Goal: Information Seeking & Learning: Check status

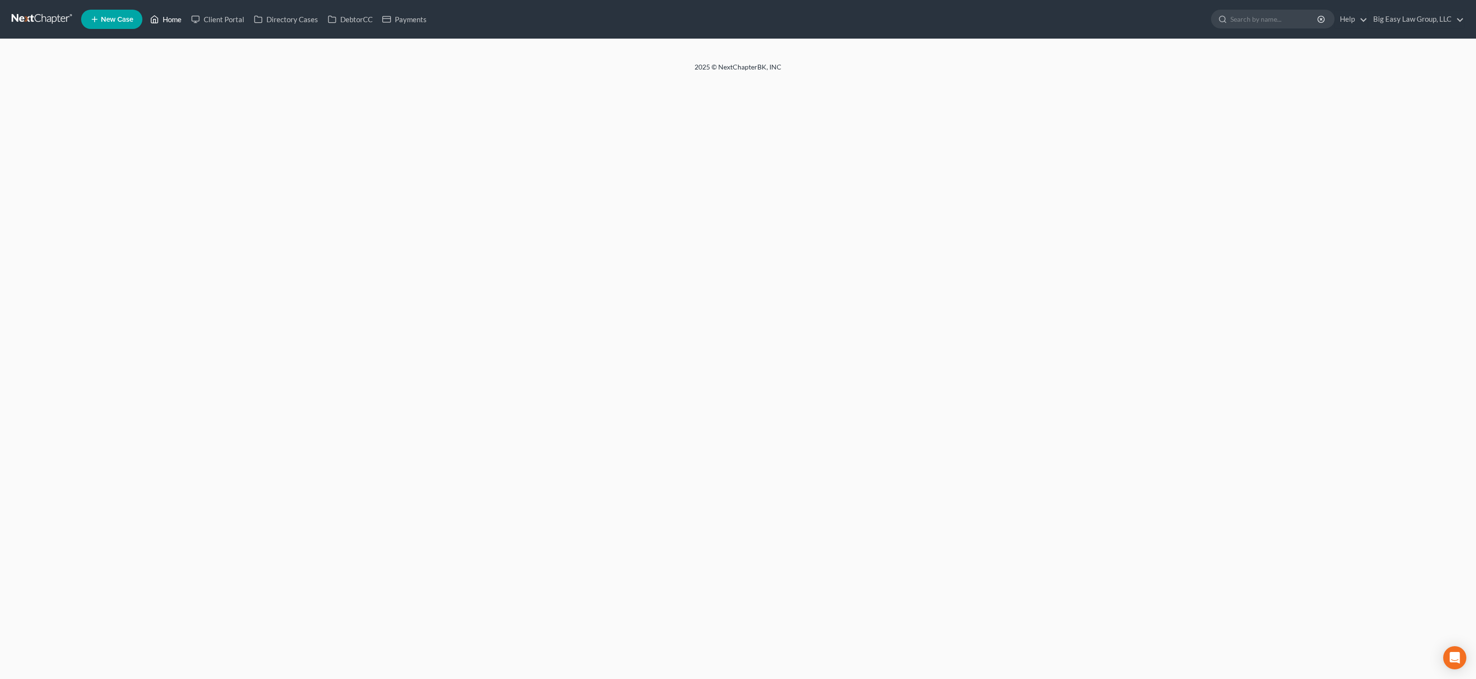
drag, startPoint x: 181, startPoint y: 22, endPoint x: 187, endPoint y: 21, distance: 5.8
click at [181, 22] on link "Home" at bounding box center [165, 19] width 41 height 17
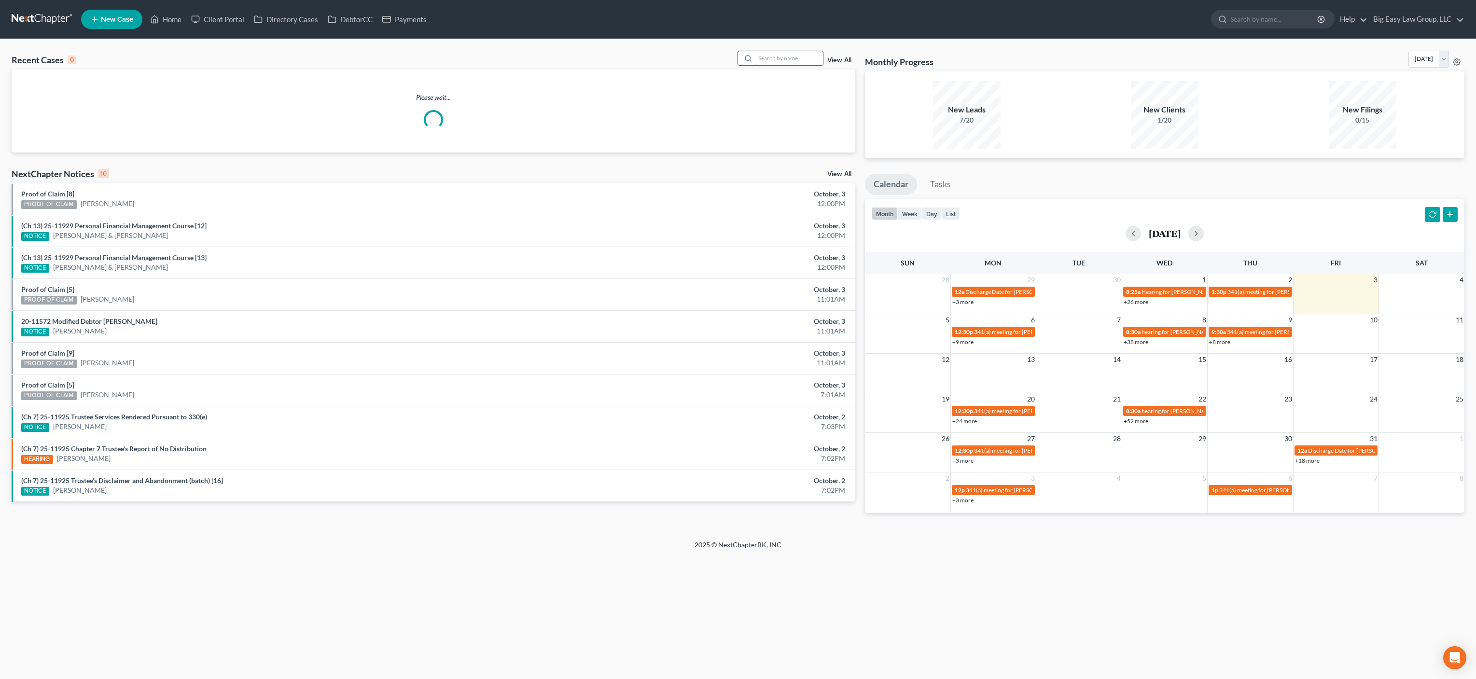
click at [780, 51] on input "search" at bounding box center [789, 58] width 68 height 14
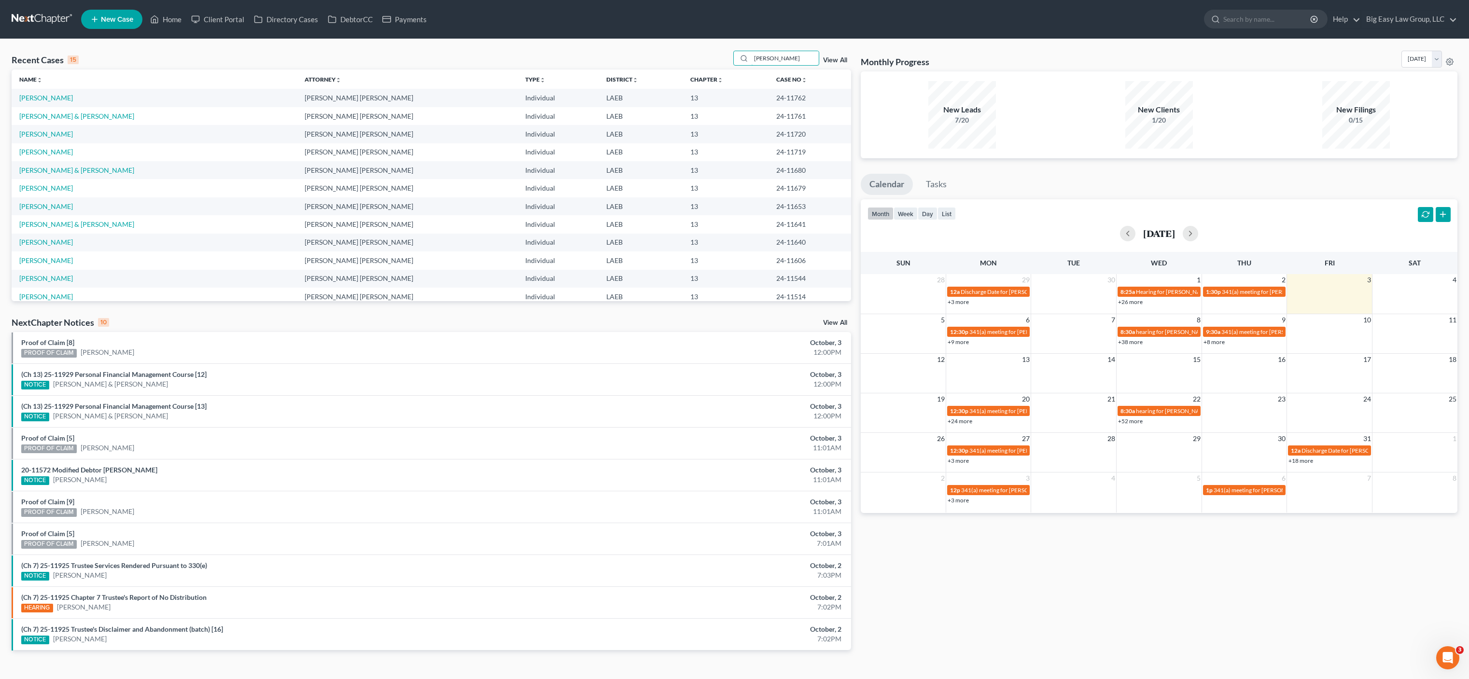
type input "wills"
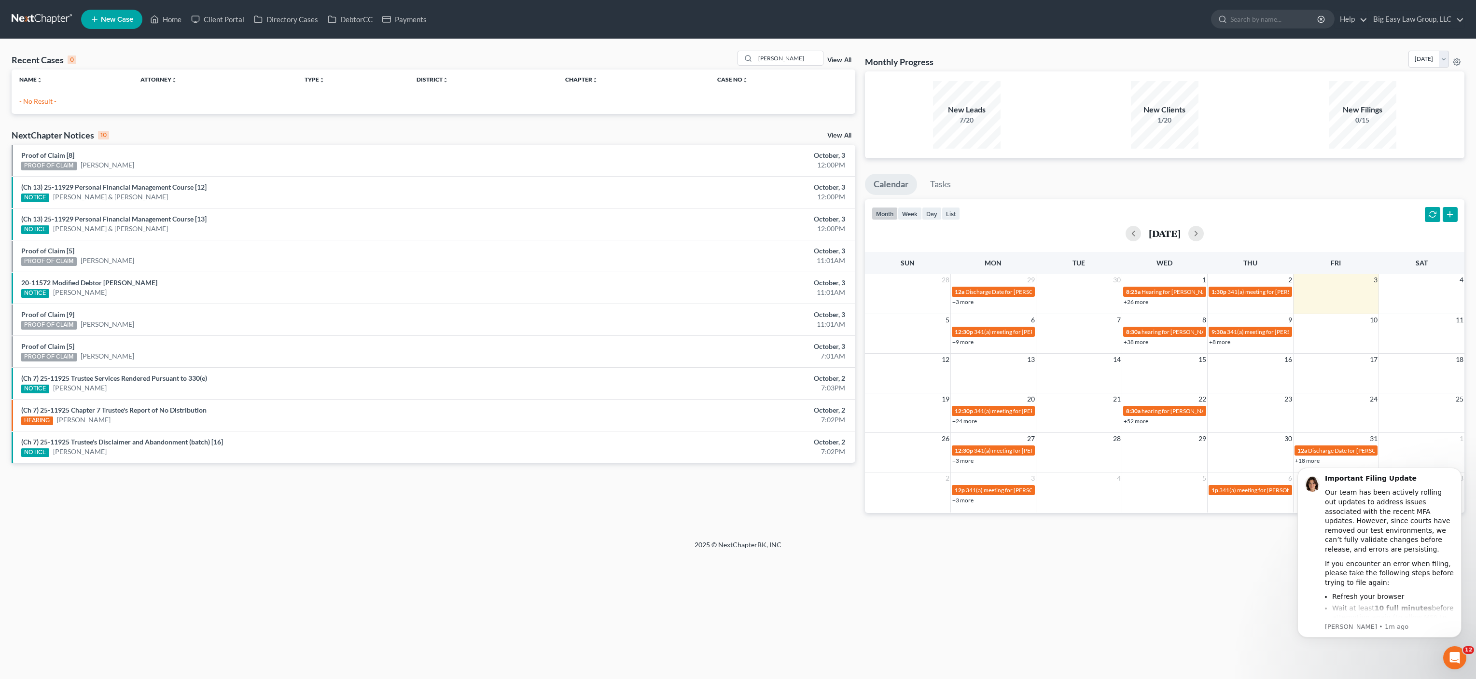
click at [835, 65] on div "wills View All" at bounding box center [797, 58] width 118 height 15
click at [837, 61] on link "View All" at bounding box center [839, 60] width 24 height 7
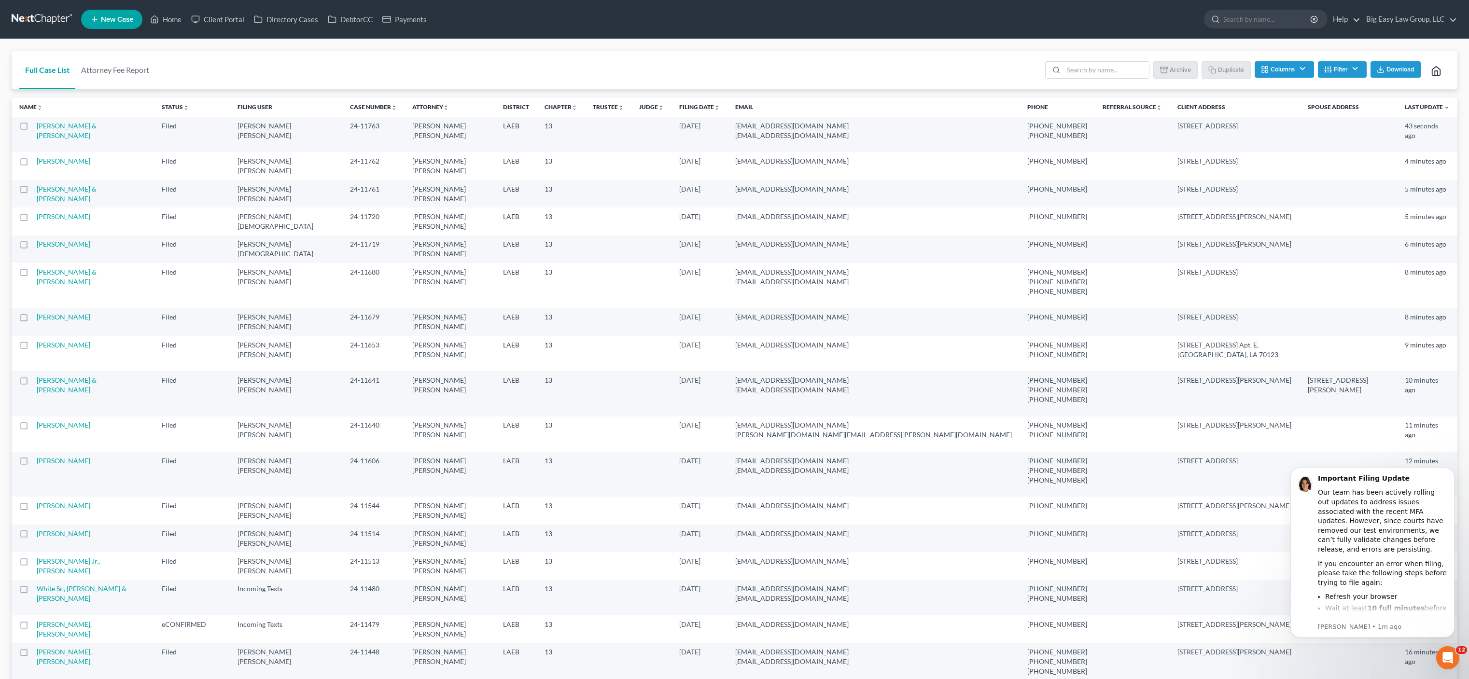
click at [1115, 80] on li at bounding box center [1097, 70] width 104 height 19
click at [1092, 70] on input "search" at bounding box center [1105, 70] width 85 height 16
type input "template"
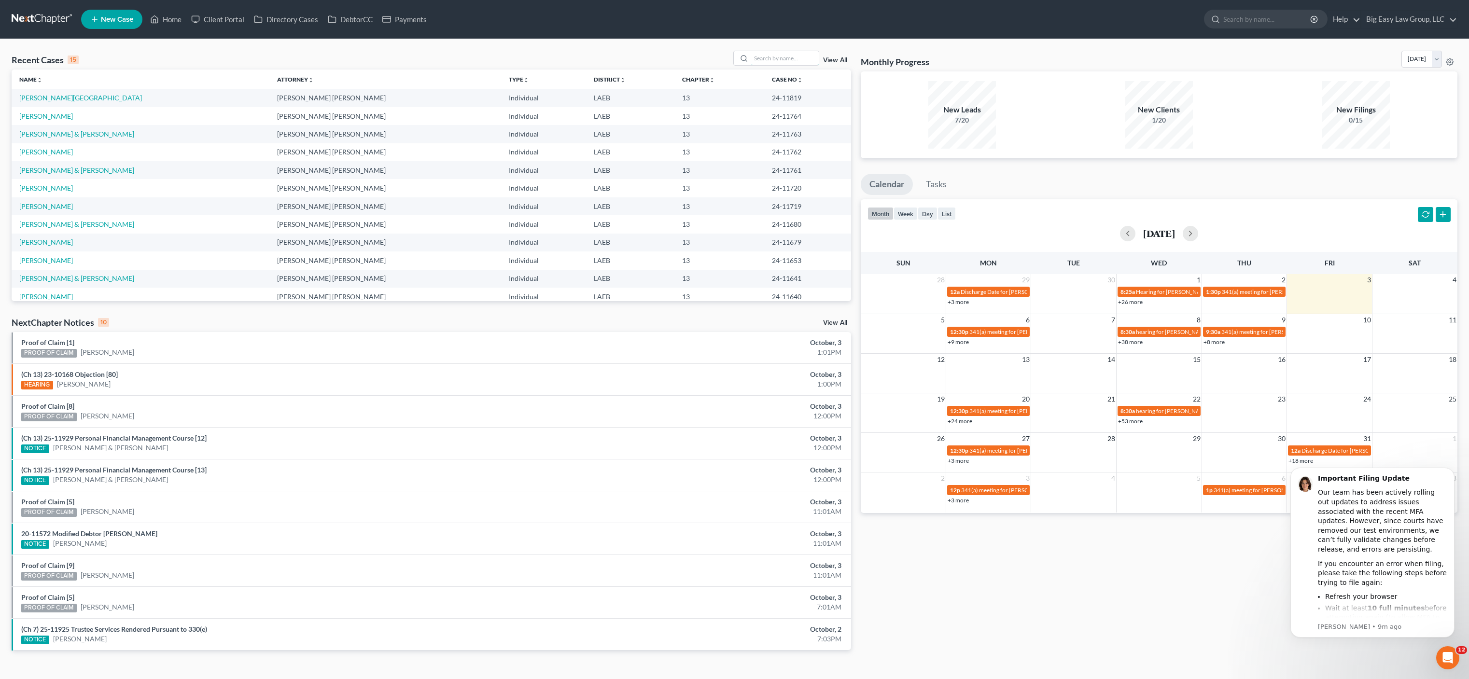
drag, startPoint x: 778, startPoint y: 61, endPoint x: 778, endPoint y: 69, distance: 7.7
click at [778, 69] on div "Recent Cases 15 View All" at bounding box center [431, 60] width 839 height 19
type input "[PERSON_NAME]"
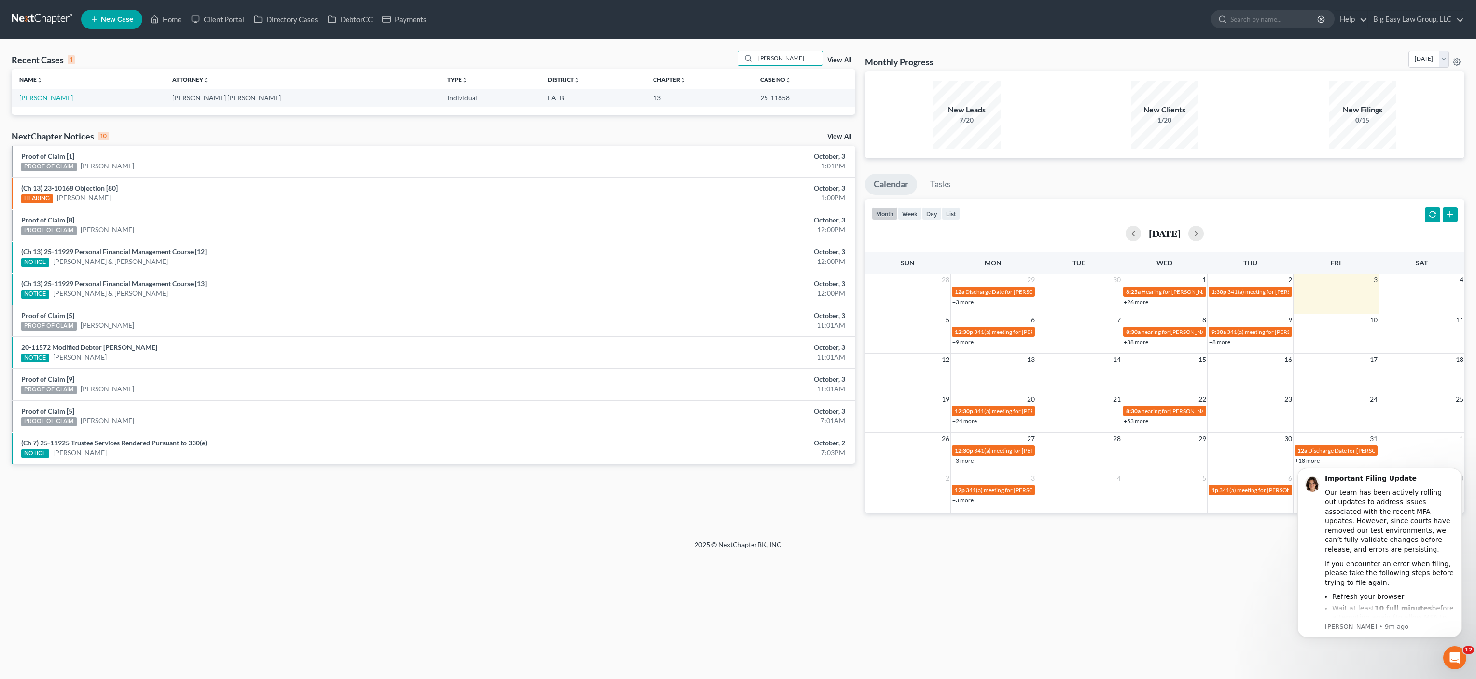
click at [33, 94] on link "[PERSON_NAME]" at bounding box center [46, 98] width 54 height 8
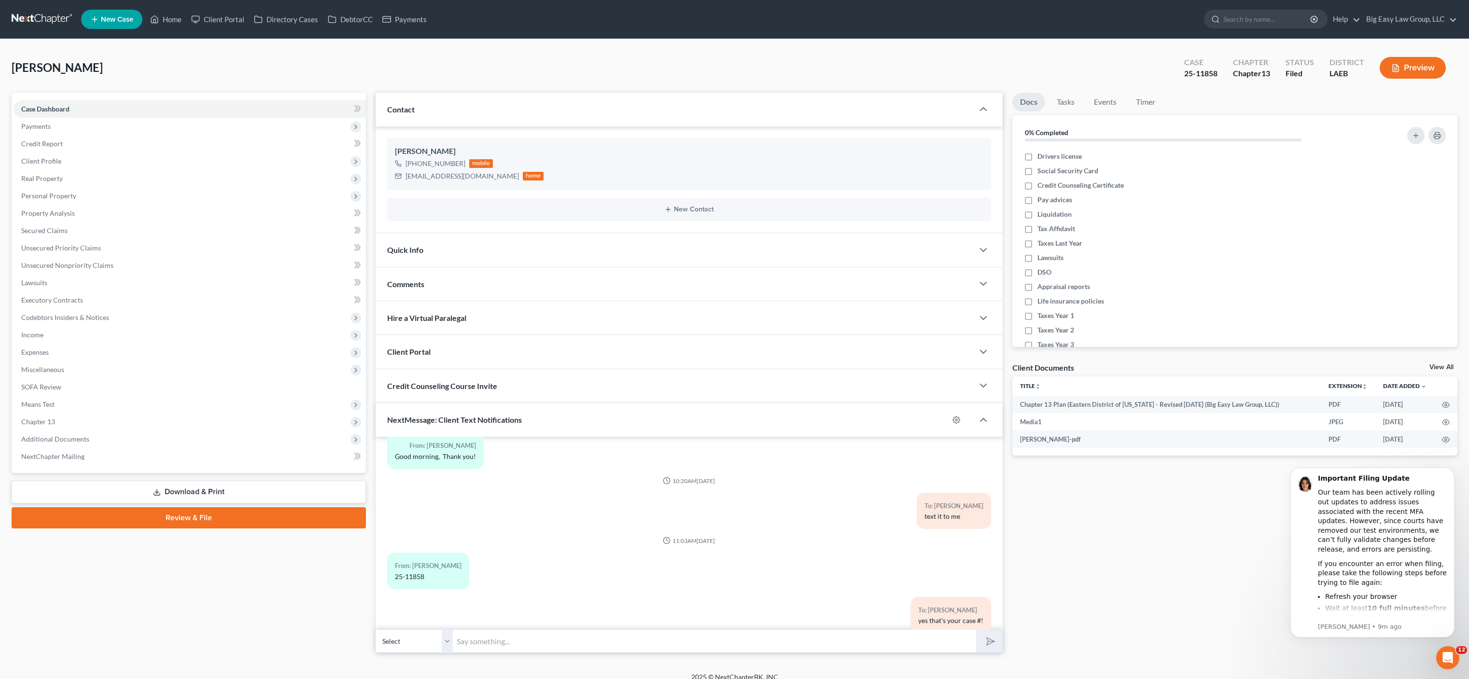
scroll to position [1224, 0]
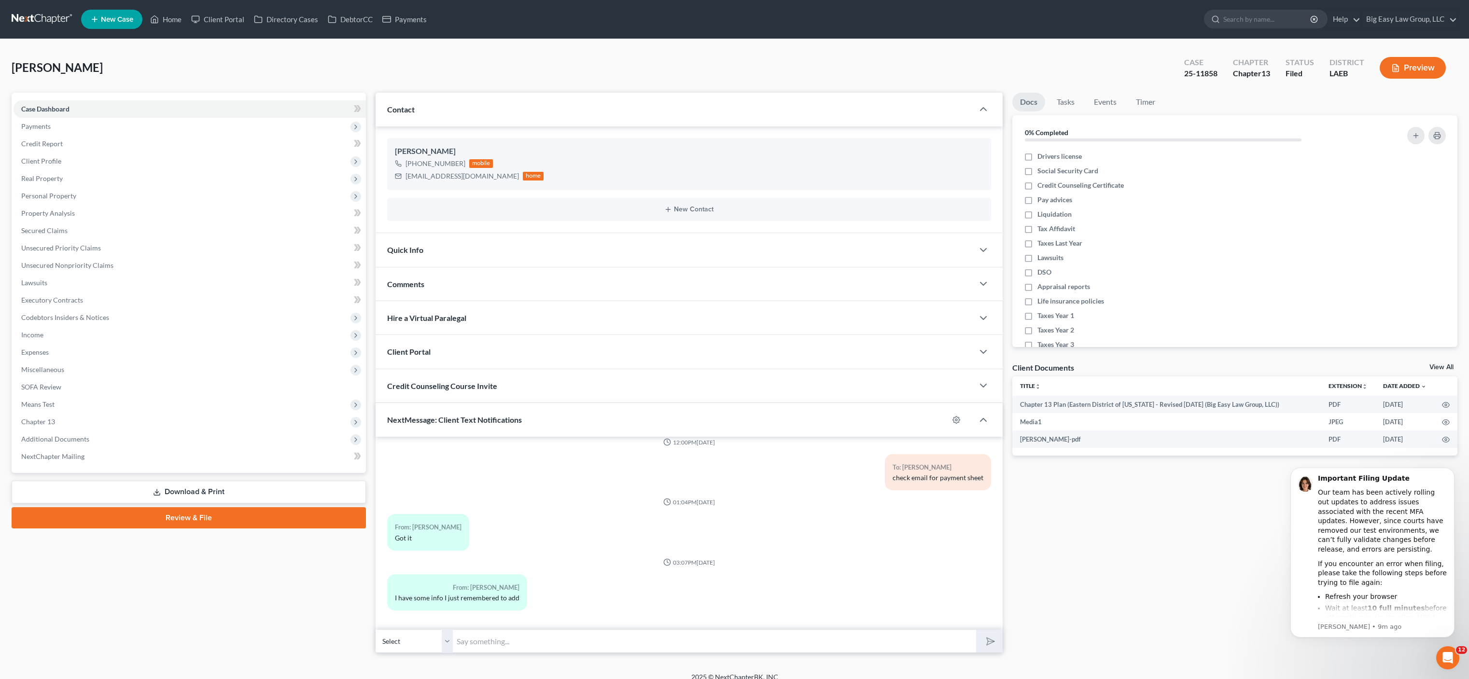
click at [522, 638] on input "text" at bounding box center [714, 641] width 523 height 24
type input "text to the app"
click at [976, 630] on button "submit" at bounding box center [989, 641] width 27 height 23
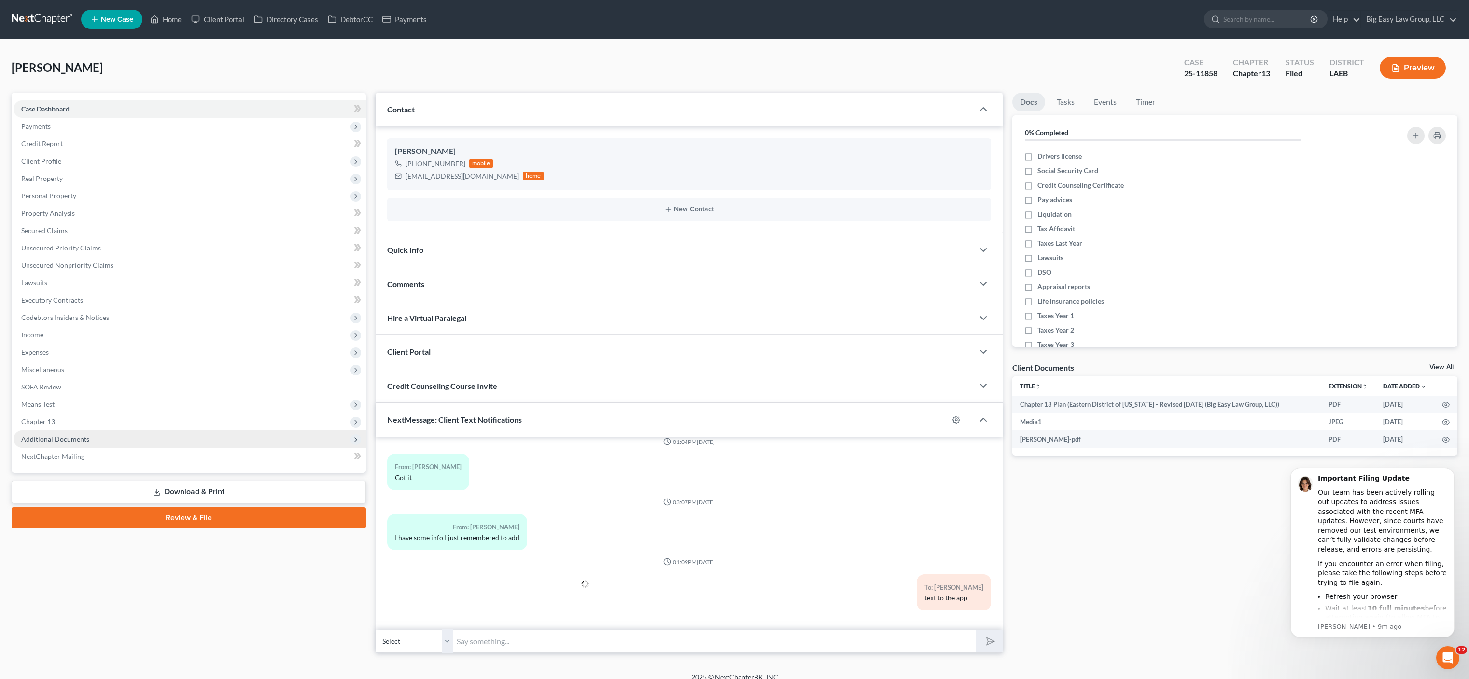
click at [95, 437] on span "Additional Documents" at bounding box center [190, 439] width 352 height 17
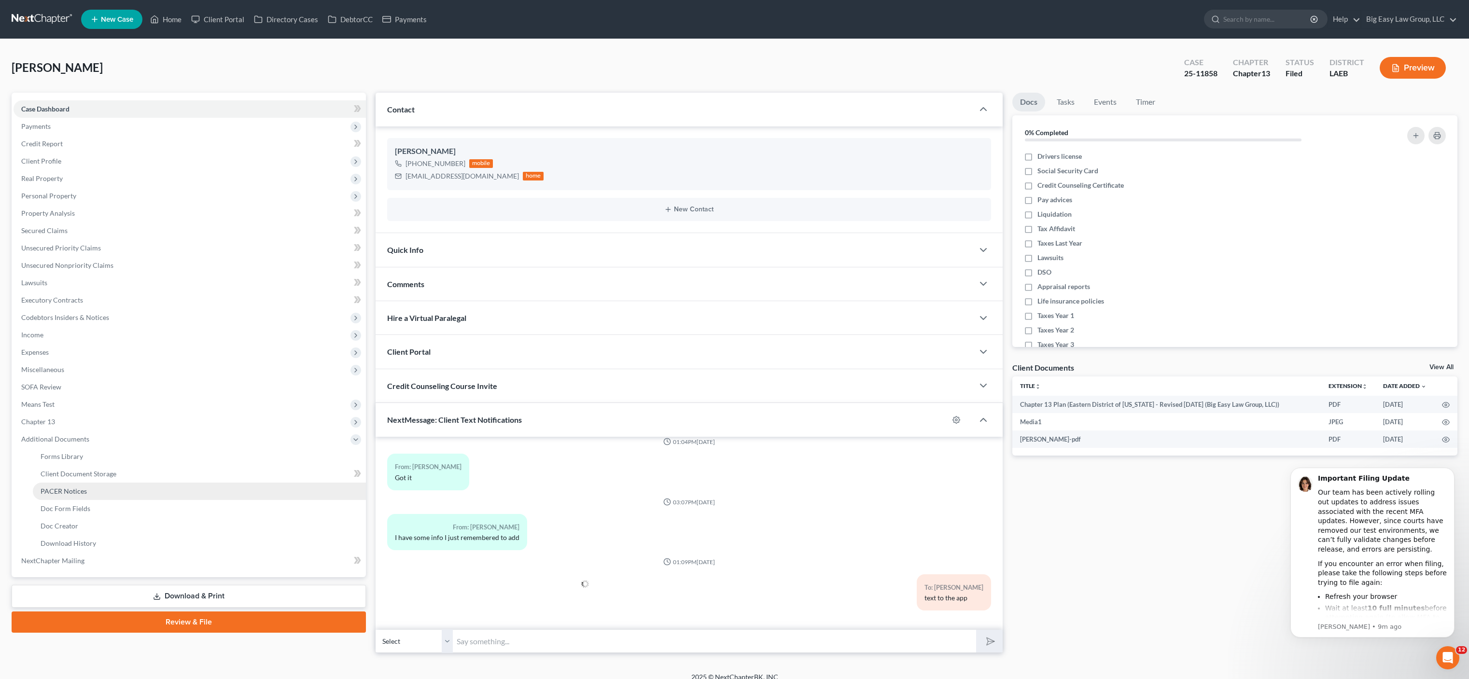
click at [94, 483] on link "PACER Notices" at bounding box center [199, 491] width 333 height 17
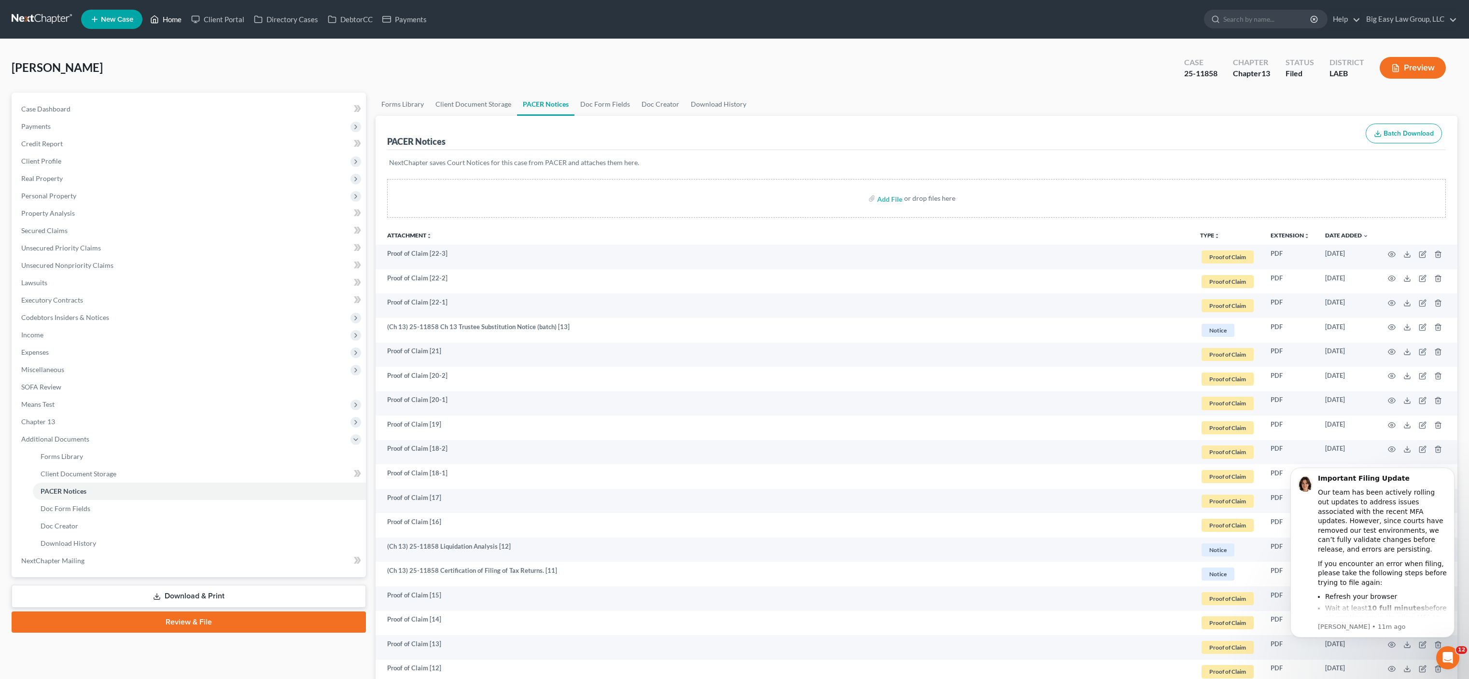
drag, startPoint x: 174, startPoint y: 27, endPoint x: 190, endPoint y: 34, distance: 16.9
click at [174, 27] on link "Home" at bounding box center [165, 19] width 41 height 17
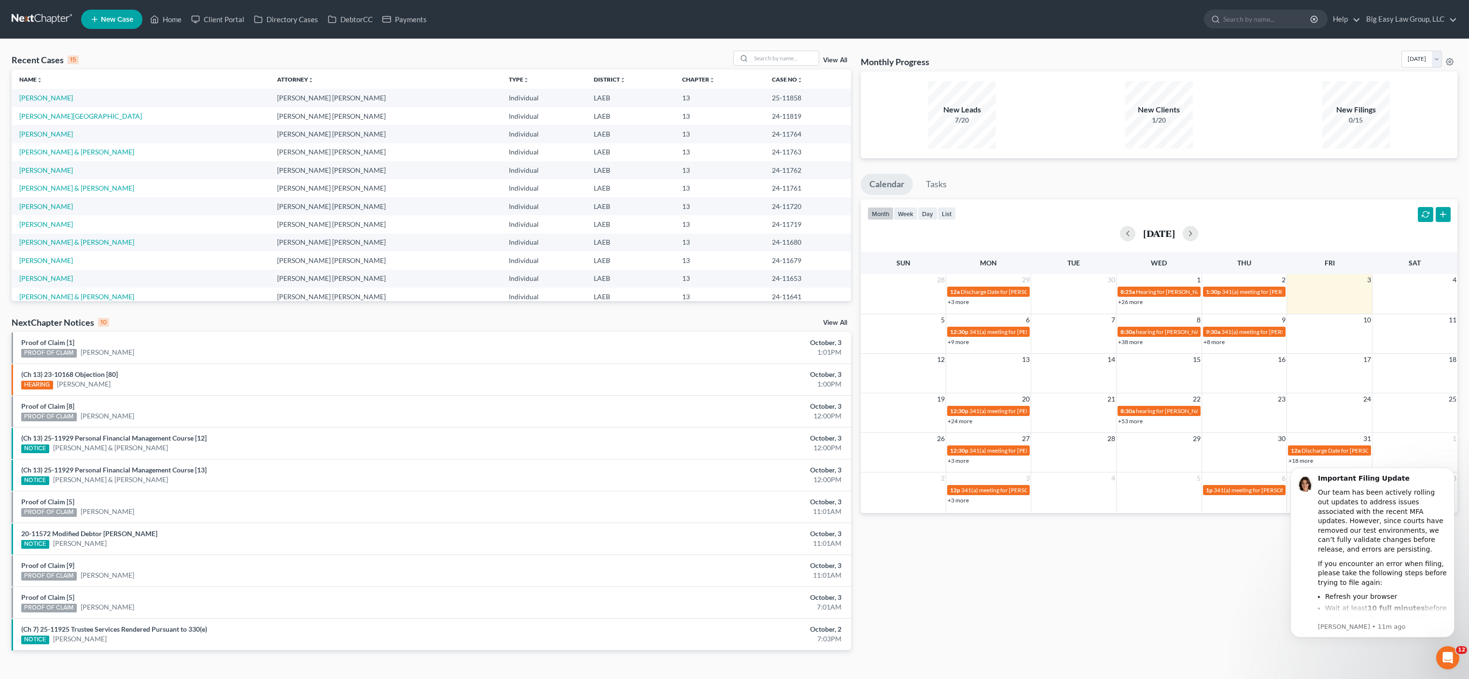
click at [57, 93] on td "[PERSON_NAME]" at bounding box center [141, 98] width 258 height 18
click at [41, 101] on link "[PERSON_NAME]" at bounding box center [46, 98] width 54 height 8
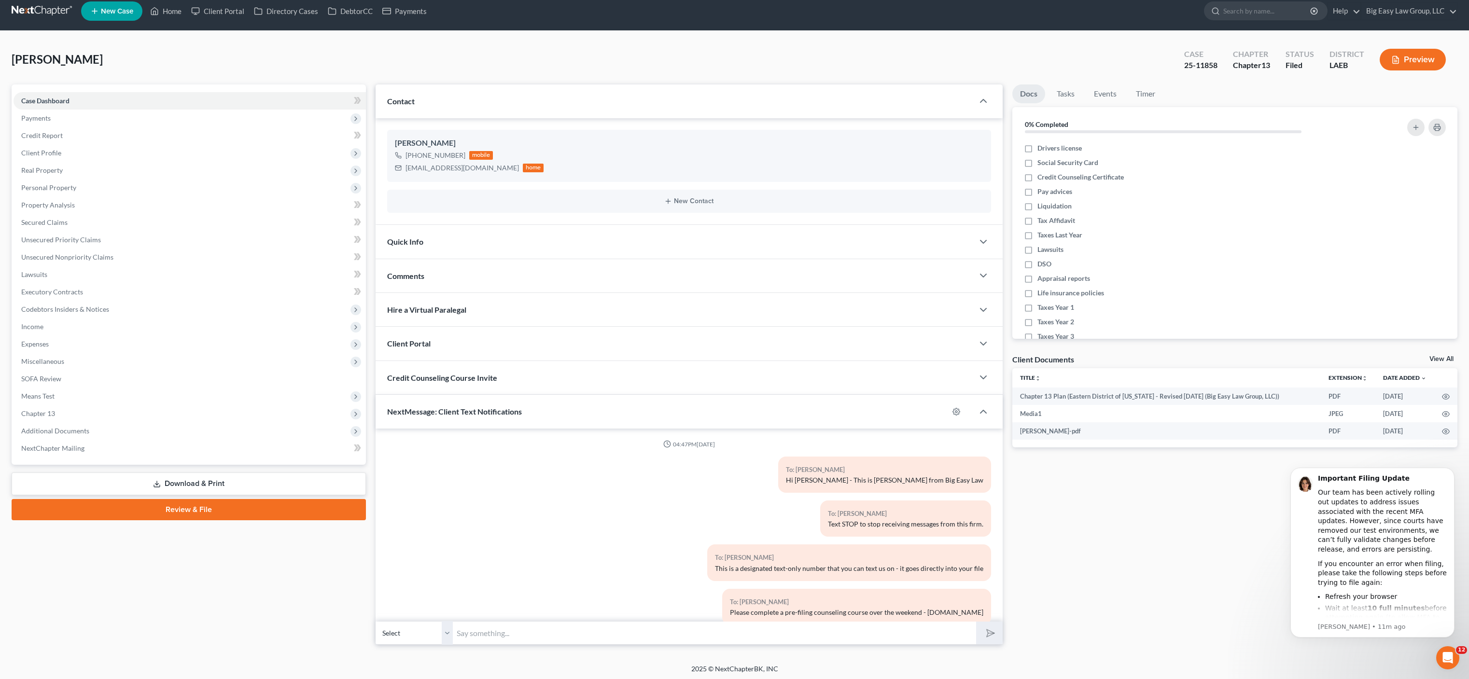
scroll to position [11, 0]
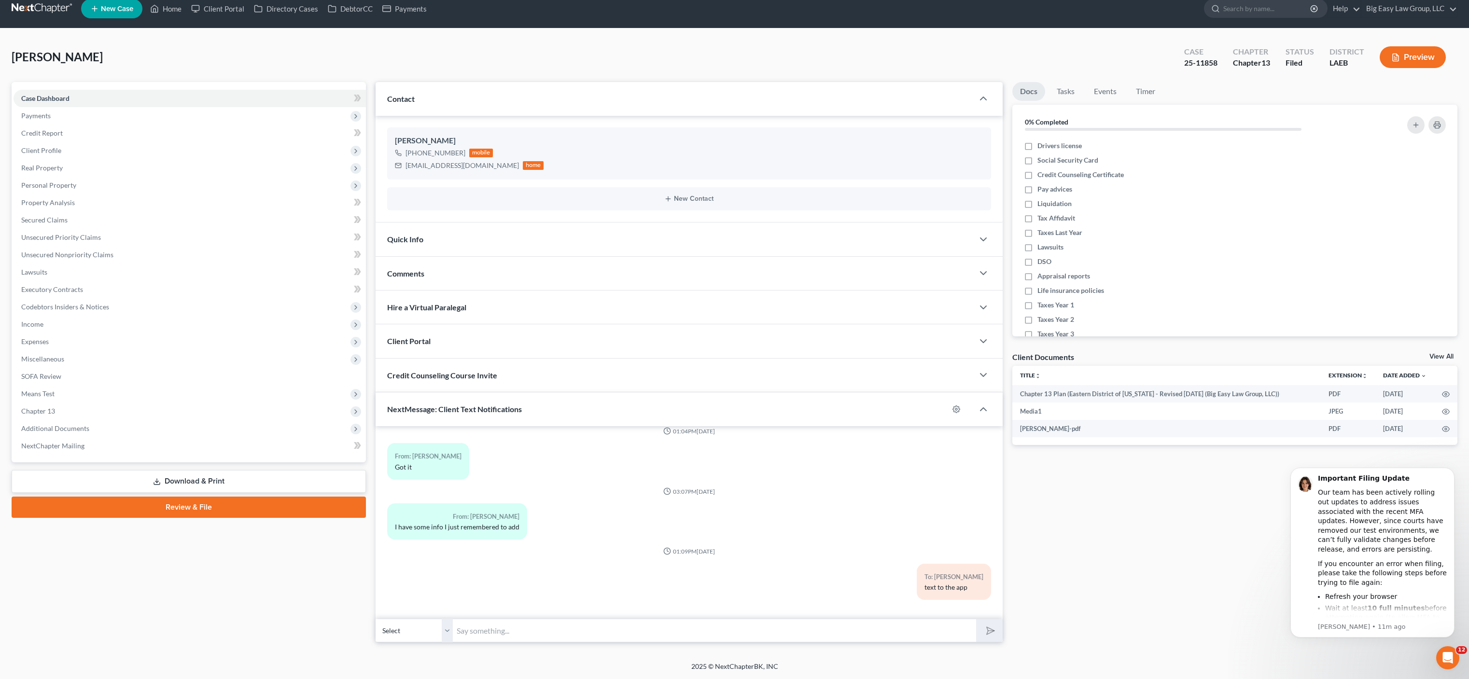
click at [802, 628] on input "text" at bounding box center [714, 631] width 523 height 24
type input "send the picture"
click at [976, 619] on button "submit" at bounding box center [989, 630] width 27 height 23
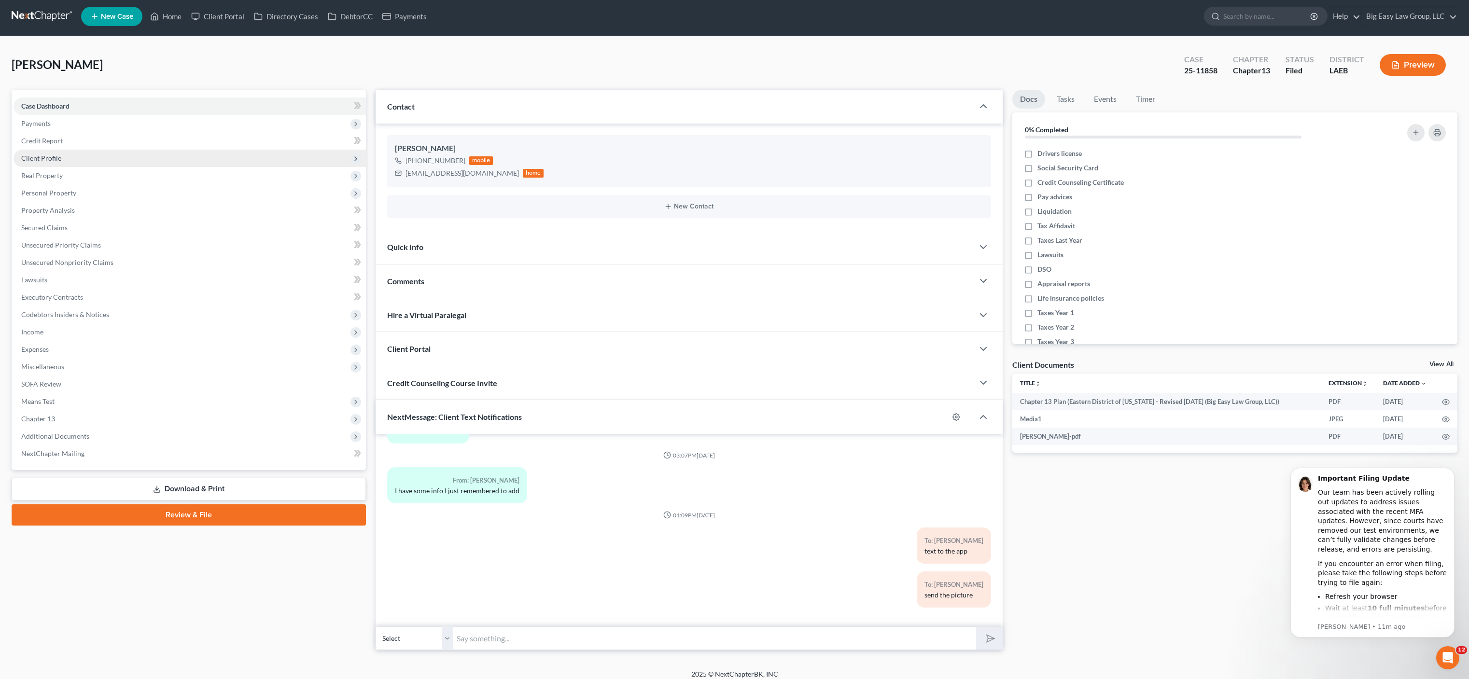
scroll to position [0, 0]
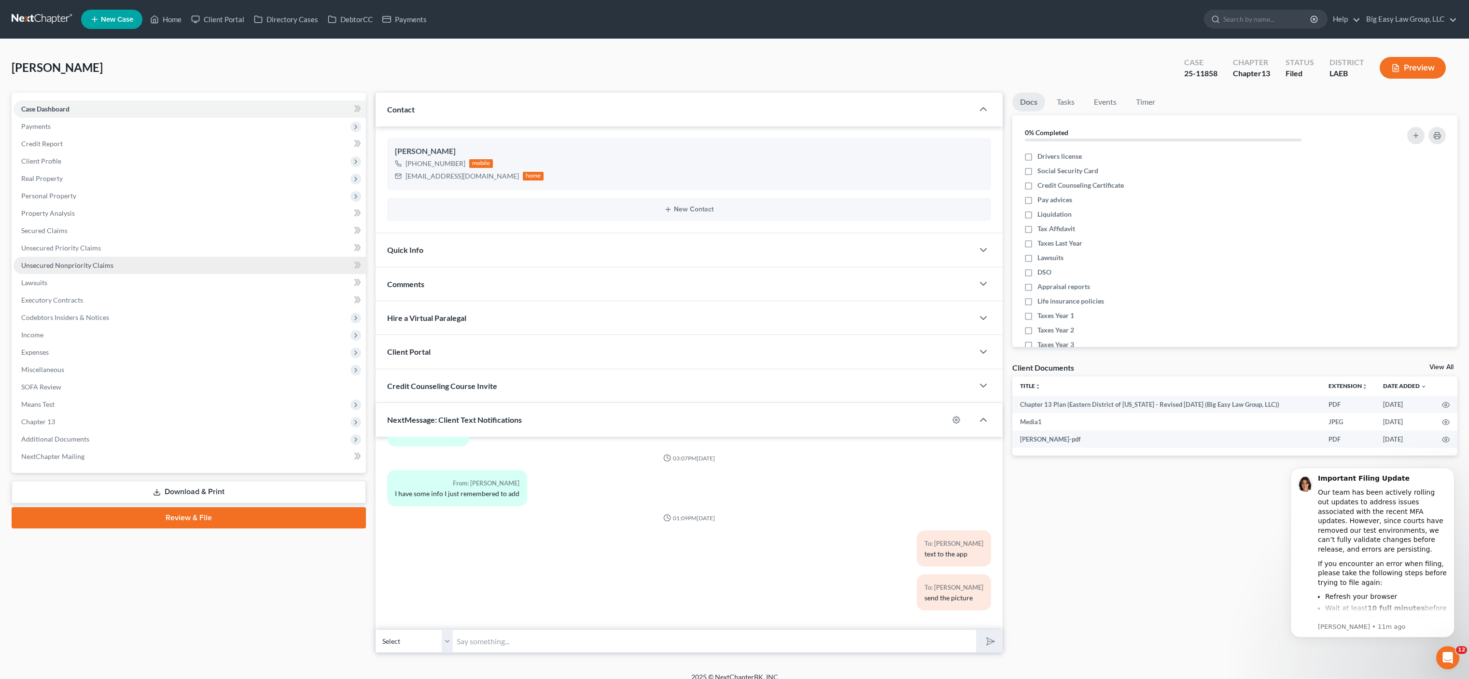
drag, startPoint x: 108, startPoint y: 259, endPoint x: 132, endPoint y: 258, distance: 24.2
click at [108, 259] on link "Unsecured Nonpriority Claims" at bounding box center [190, 265] width 352 height 17
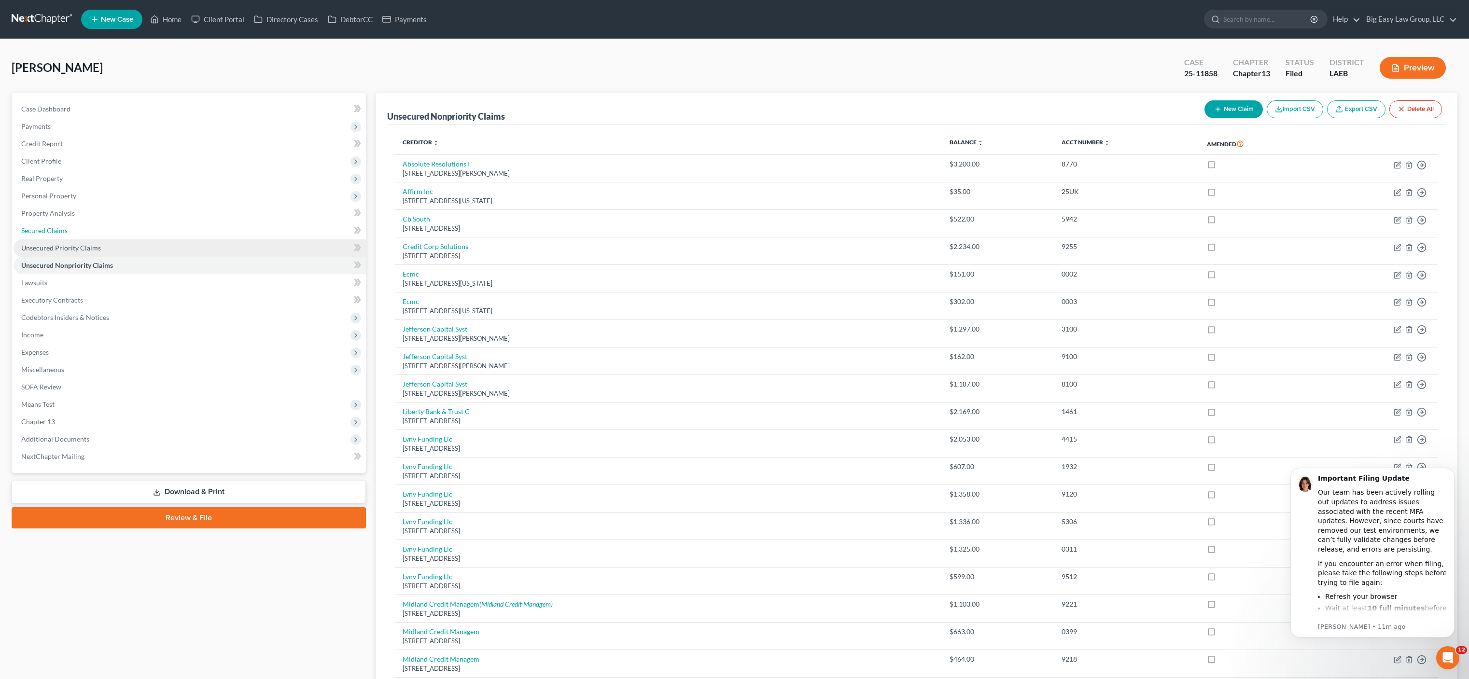
drag, startPoint x: 36, startPoint y: 226, endPoint x: 132, endPoint y: 242, distance: 97.0
click at [36, 226] on span "Secured Claims" at bounding box center [44, 230] width 46 height 8
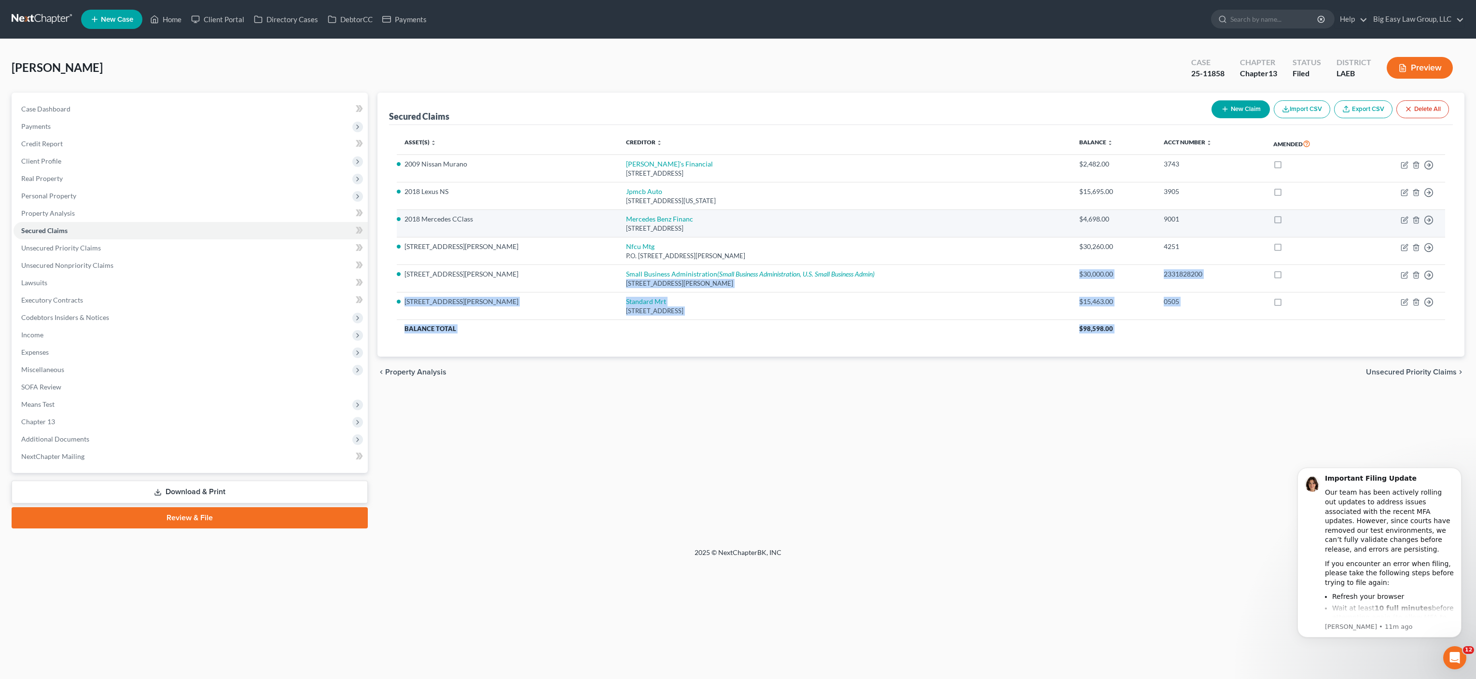
drag, startPoint x: 1077, startPoint y: 321, endPoint x: 883, endPoint y: 218, distance: 219.2
click at [907, 237] on ui-view "Secured Claims New Claim Import CSV Export CSV Delete All Asset(s) expand_more …" at bounding box center [921, 240] width 1088 height 295
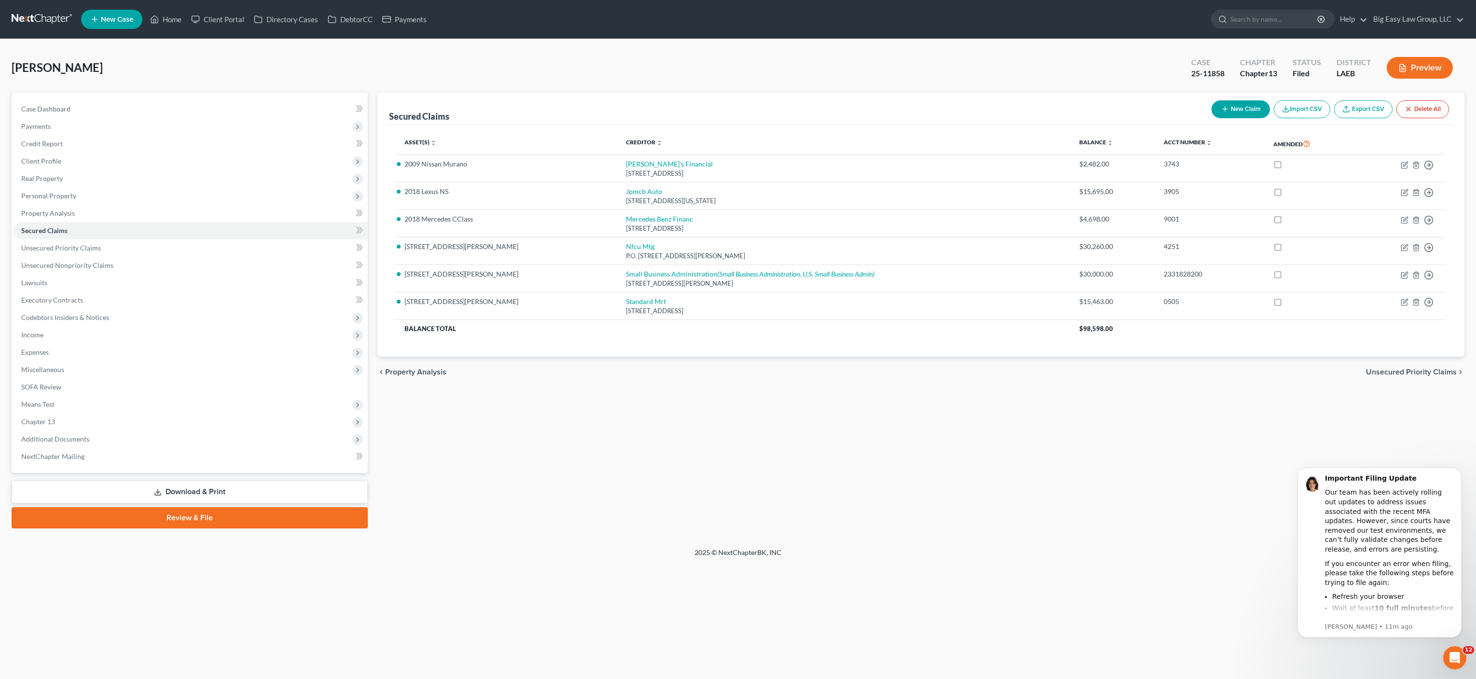
click at [830, 111] on div "Secured Claims New Claim Import CSV Export CSV Delete All" at bounding box center [921, 109] width 1064 height 32
drag, startPoint x: 373, startPoint y: 108, endPoint x: 481, endPoint y: 127, distance: 109.8
click at [454, 129] on div "Secured Claims New Claim Import CSV Export CSV Delete All Asset(s) expand_more …" at bounding box center [921, 311] width 1097 height 436
click at [488, 126] on div "Asset(s) expand_more expand_less unfold_more Creditor expand_more expand_less u…" at bounding box center [921, 241] width 1064 height 232
click at [45, 110] on span "Case Dashboard" at bounding box center [45, 109] width 49 height 8
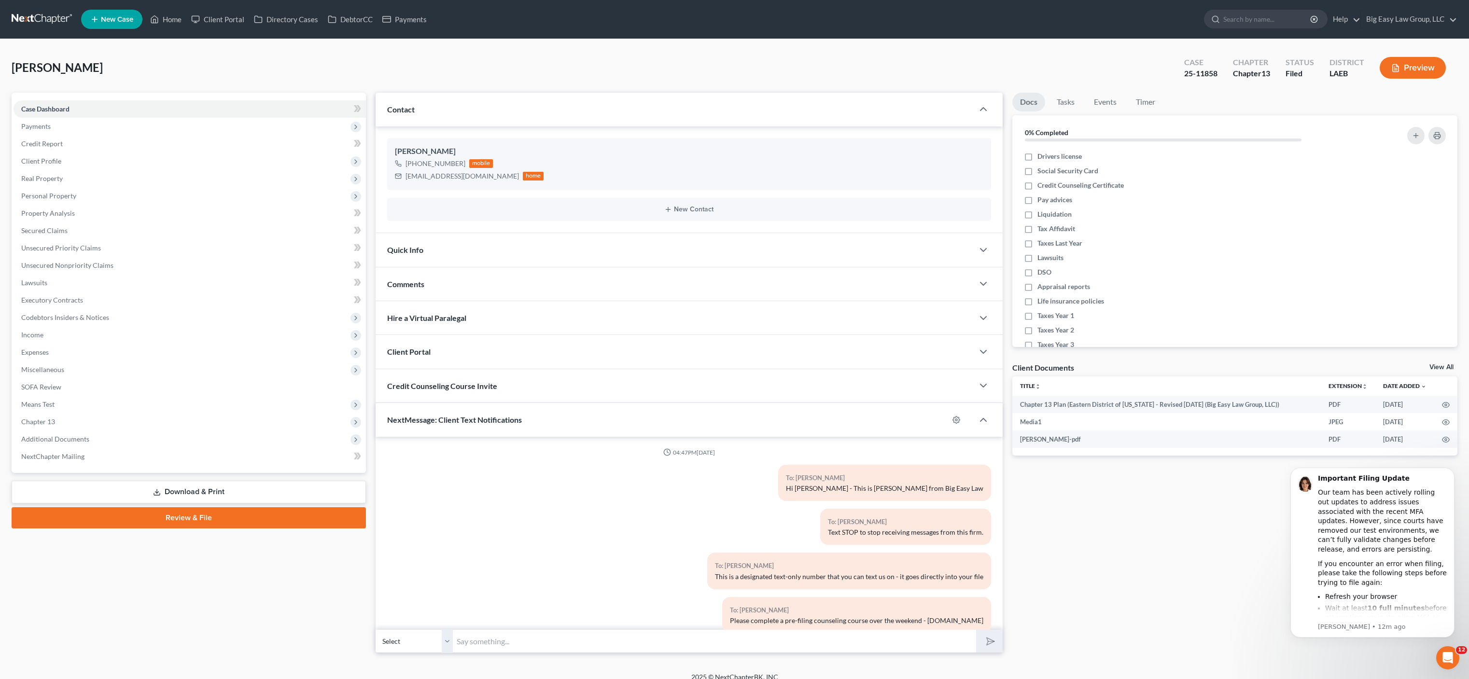
scroll to position [1328, 0]
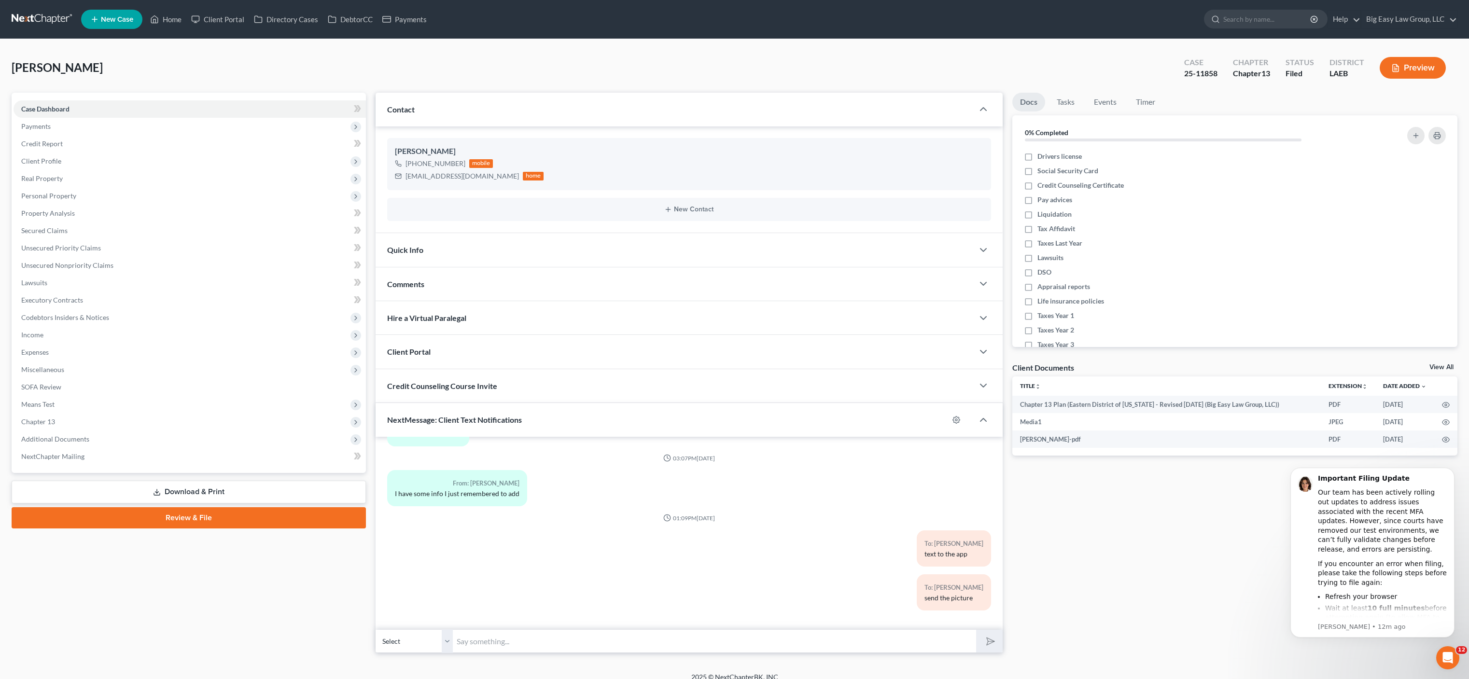
click at [653, 628] on div "04:47PM[DATE] To: [PERSON_NAME] Hi [PERSON_NAME] - This is [PERSON_NAME] from B…" at bounding box center [689, 533] width 627 height 193
click at [670, 643] on input "text" at bounding box center [714, 641] width 523 height 24
paste input "0/6/2025 at 01:00 PM by [PERSON_NAME]: Meeting ID 995 140 8046, Passcode 889940…"
click at [456, 641] on input "0/6/2025 at 01:00 PM by [PERSON_NAME]: Meeting ID 995 140 8046, Passcode 889940…" at bounding box center [714, 641] width 523 height 24
type input "[DATE] 01:00 PM by [PERSON_NAME]: Meeting ID 995 140 8046, Passcode 8899407701"
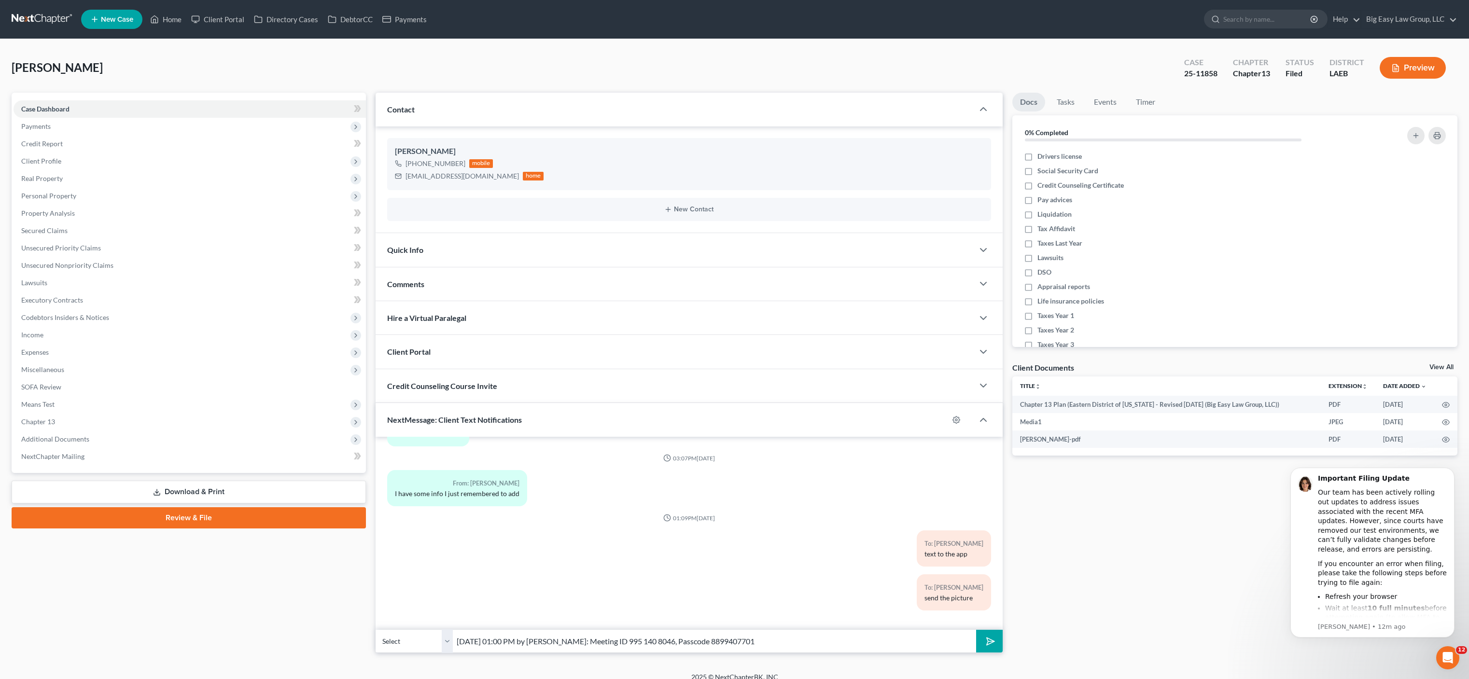
click at [976, 630] on button "submit" at bounding box center [989, 641] width 27 height 23
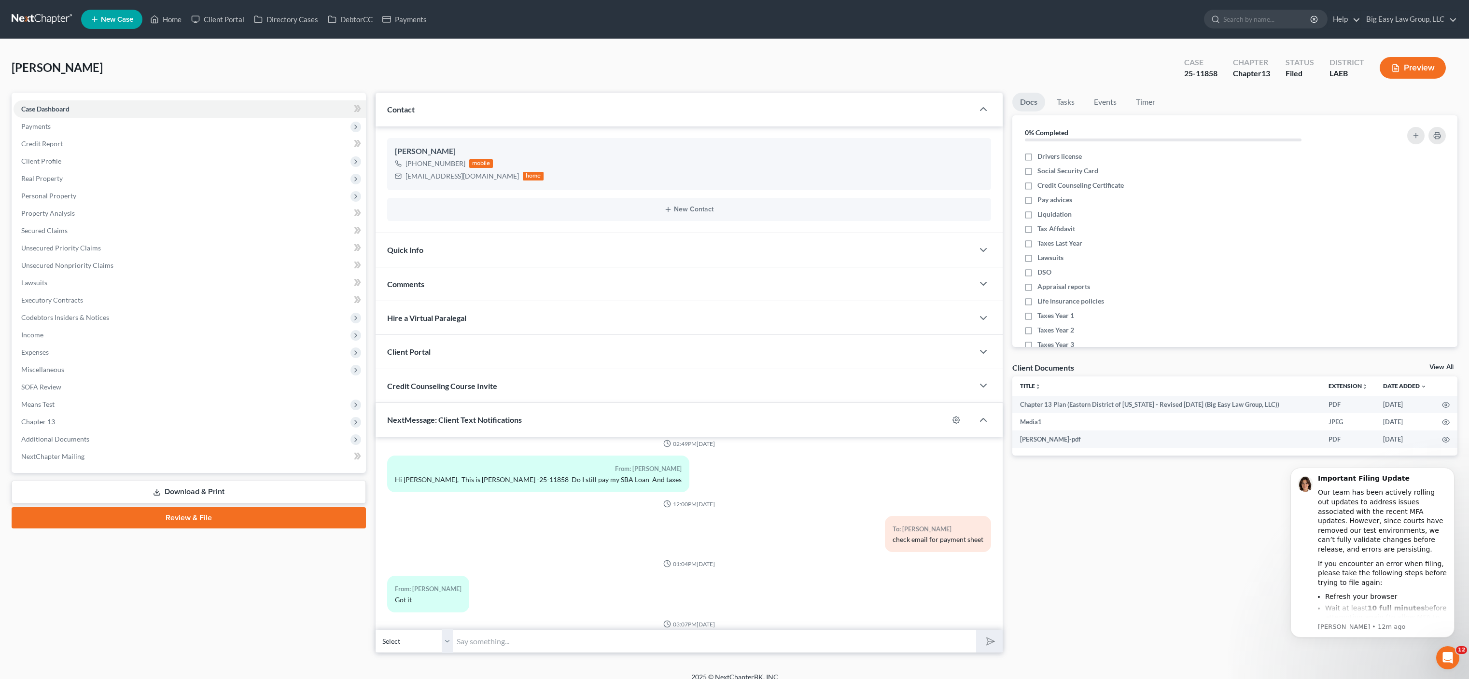
scroll to position [1042, 0]
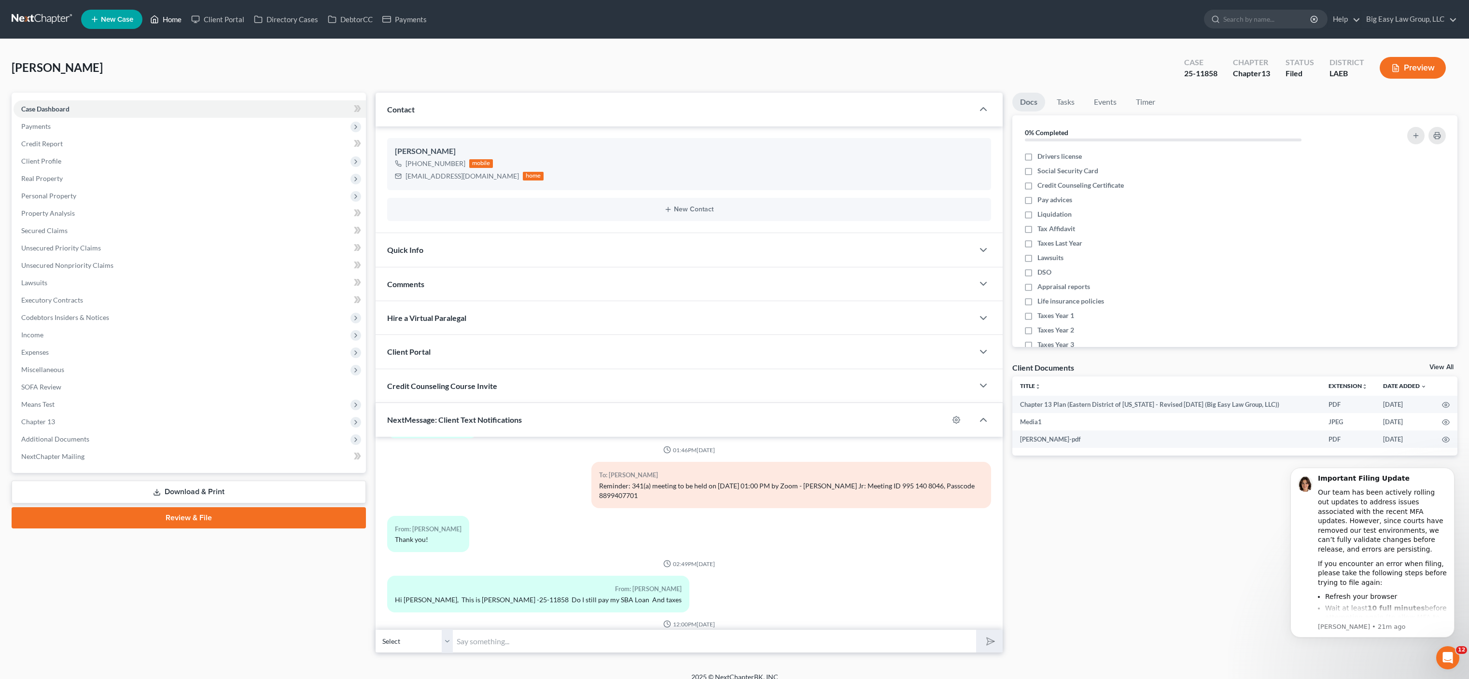
click at [180, 20] on link "Home" at bounding box center [165, 19] width 41 height 17
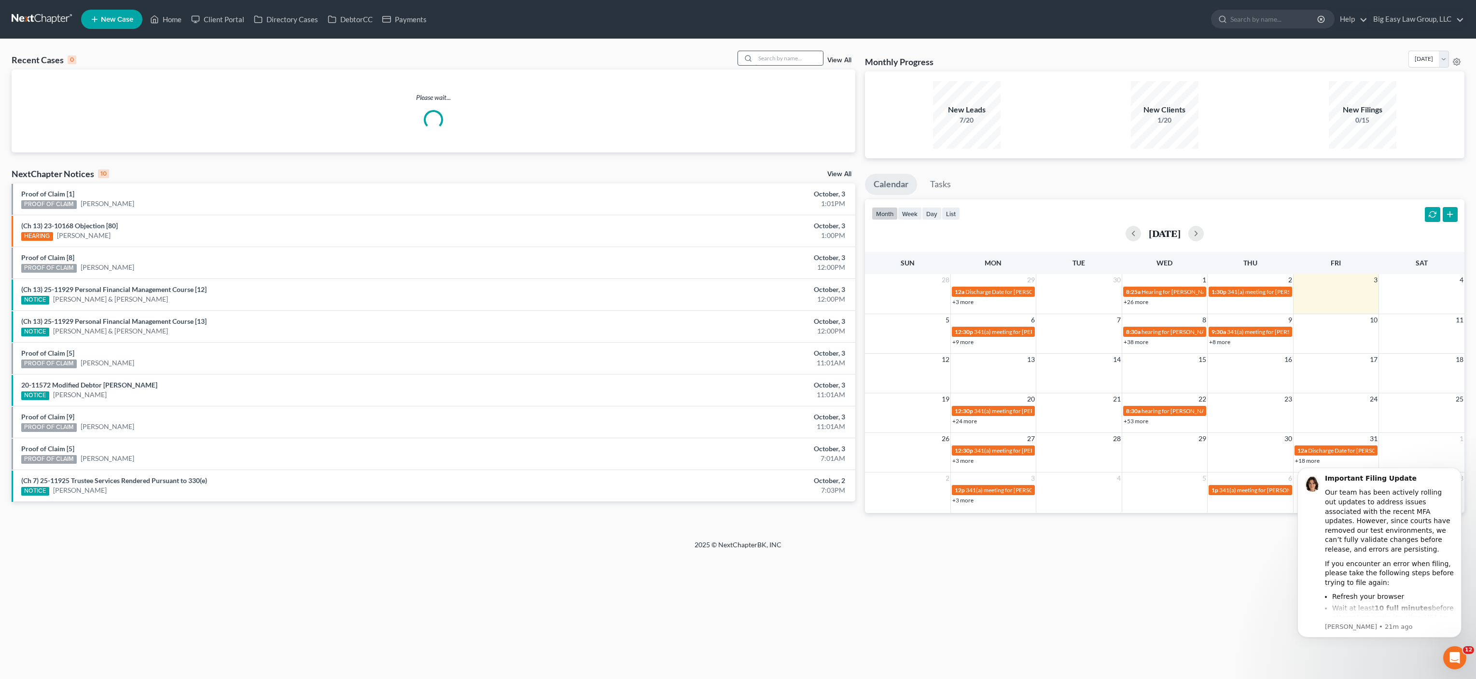
click at [771, 58] on input "search" at bounding box center [789, 58] width 68 height 14
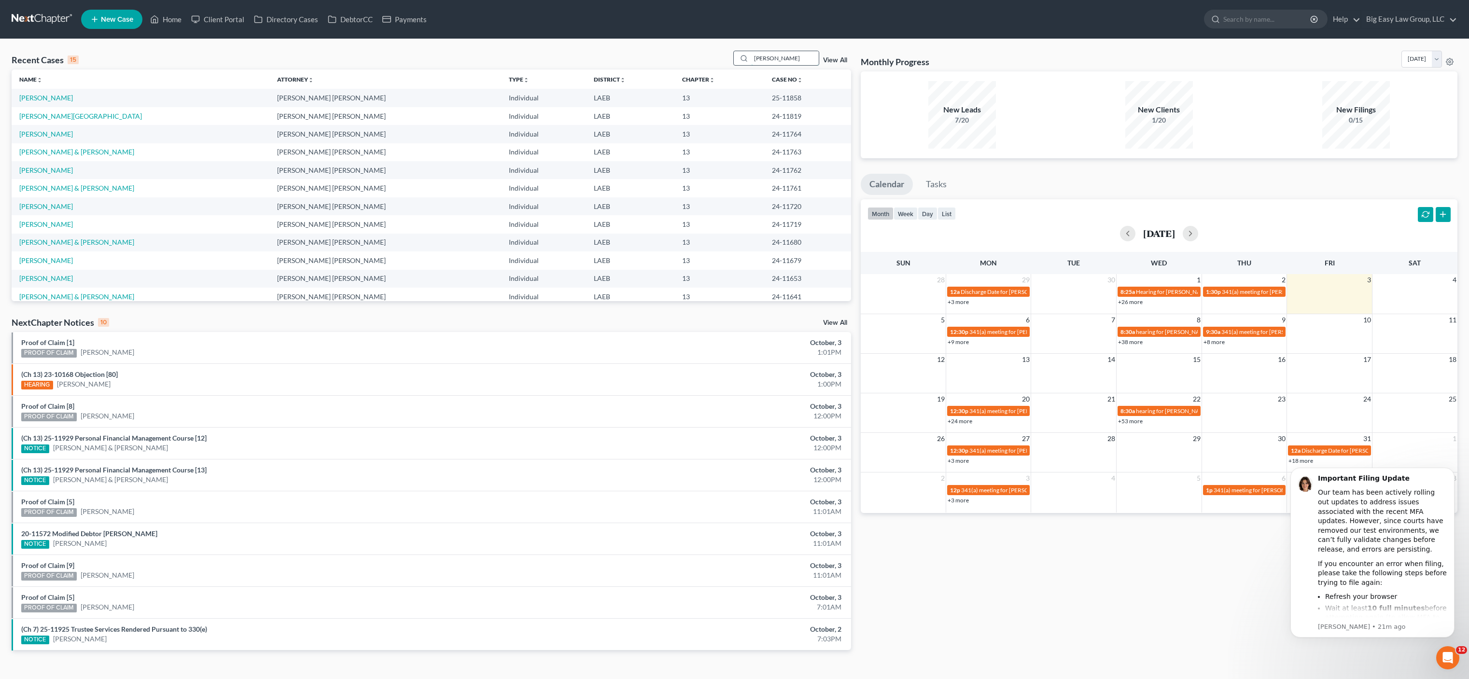
type input "[PERSON_NAME]"
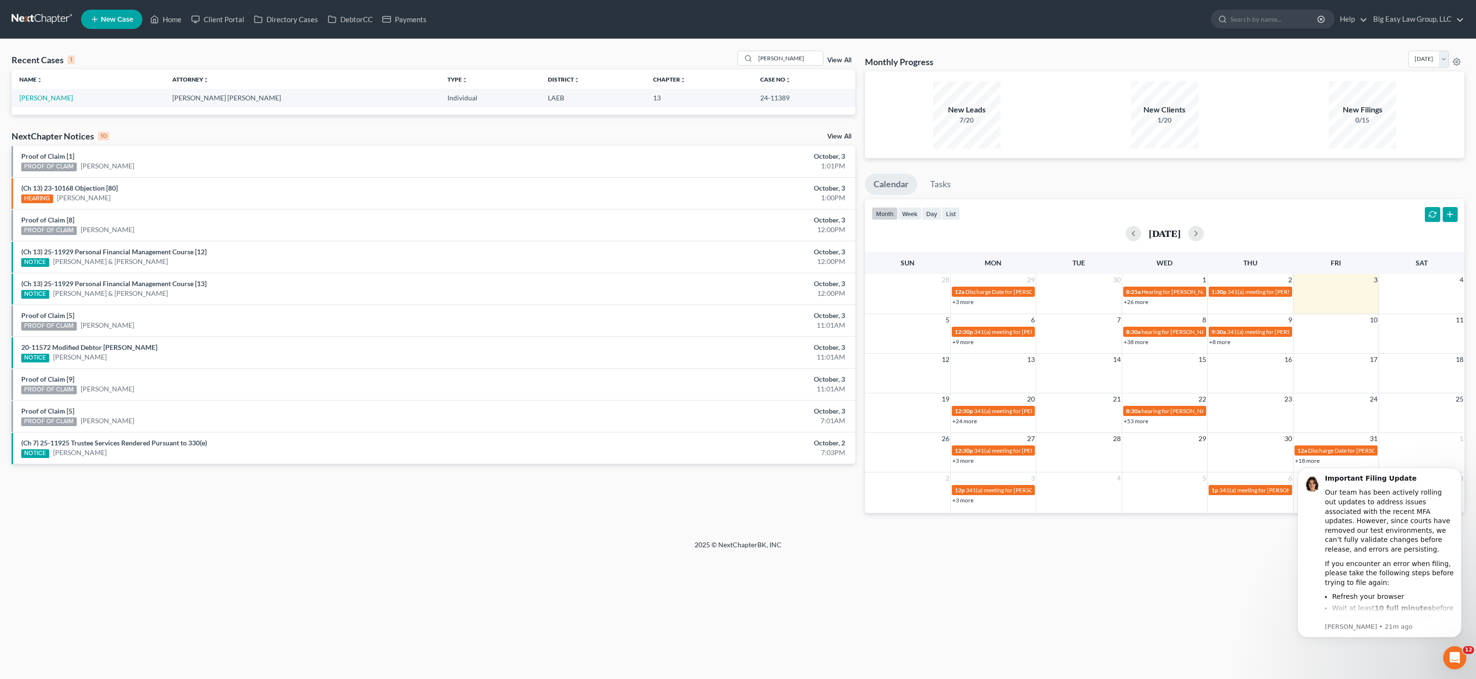
click at [53, 103] on td "[PERSON_NAME]" at bounding box center [88, 98] width 153 height 18
drag, startPoint x: 55, startPoint y: 99, endPoint x: 80, endPoint y: 187, distance: 91.7
click at [55, 99] on link "[PERSON_NAME]" at bounding box center [46, 98] width 54 height 8
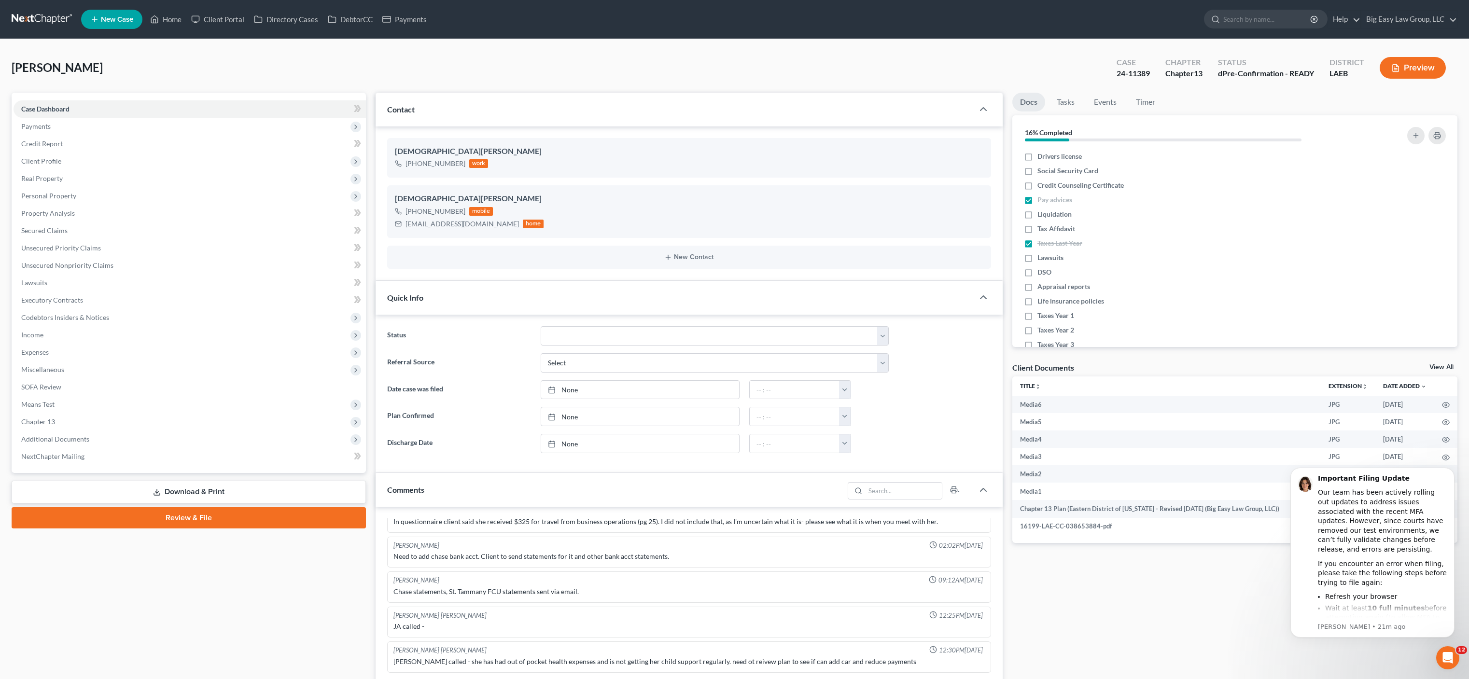
scroll to position [2728, 0]
click at [72, 438] on span "Additional Documents" at bounding box center [55, 439] width 68 height 8
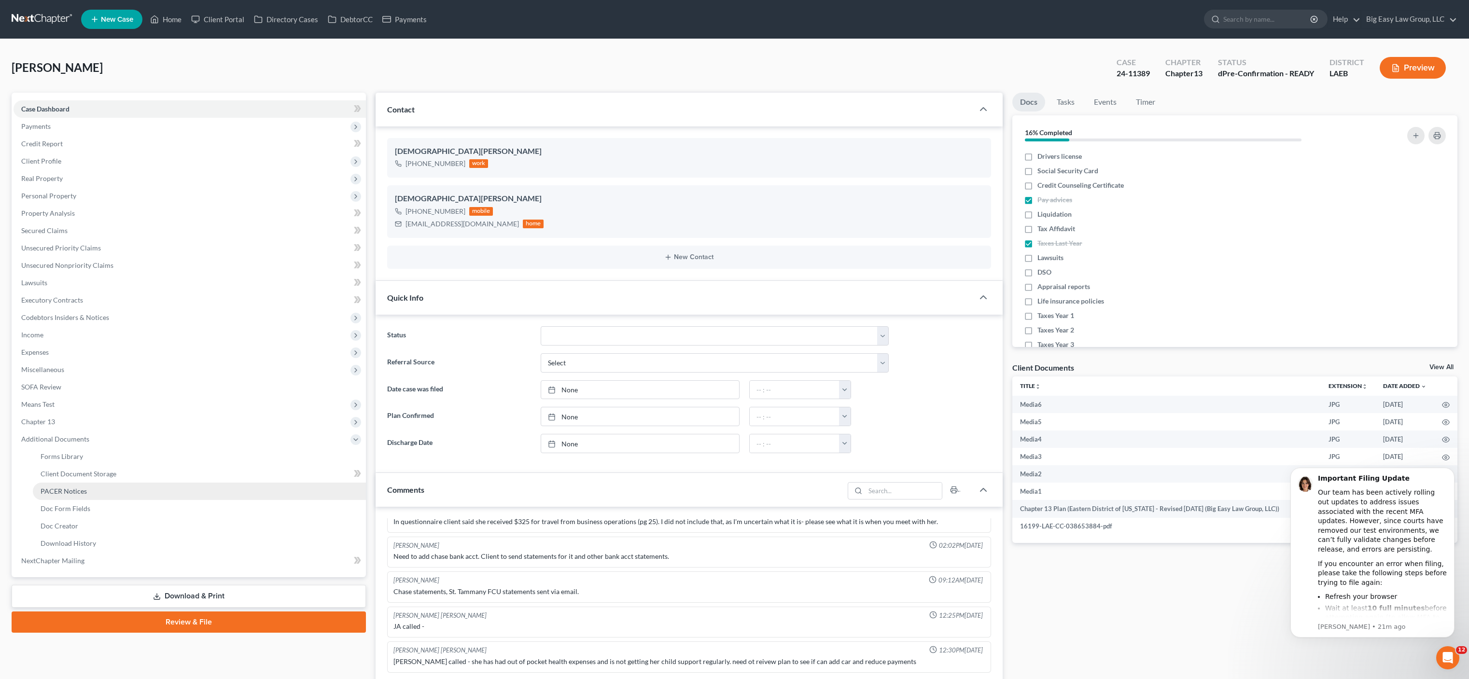
click at [113, 483] on link "PACER Notices" at bounding box center [199, 491] width 333 height 17
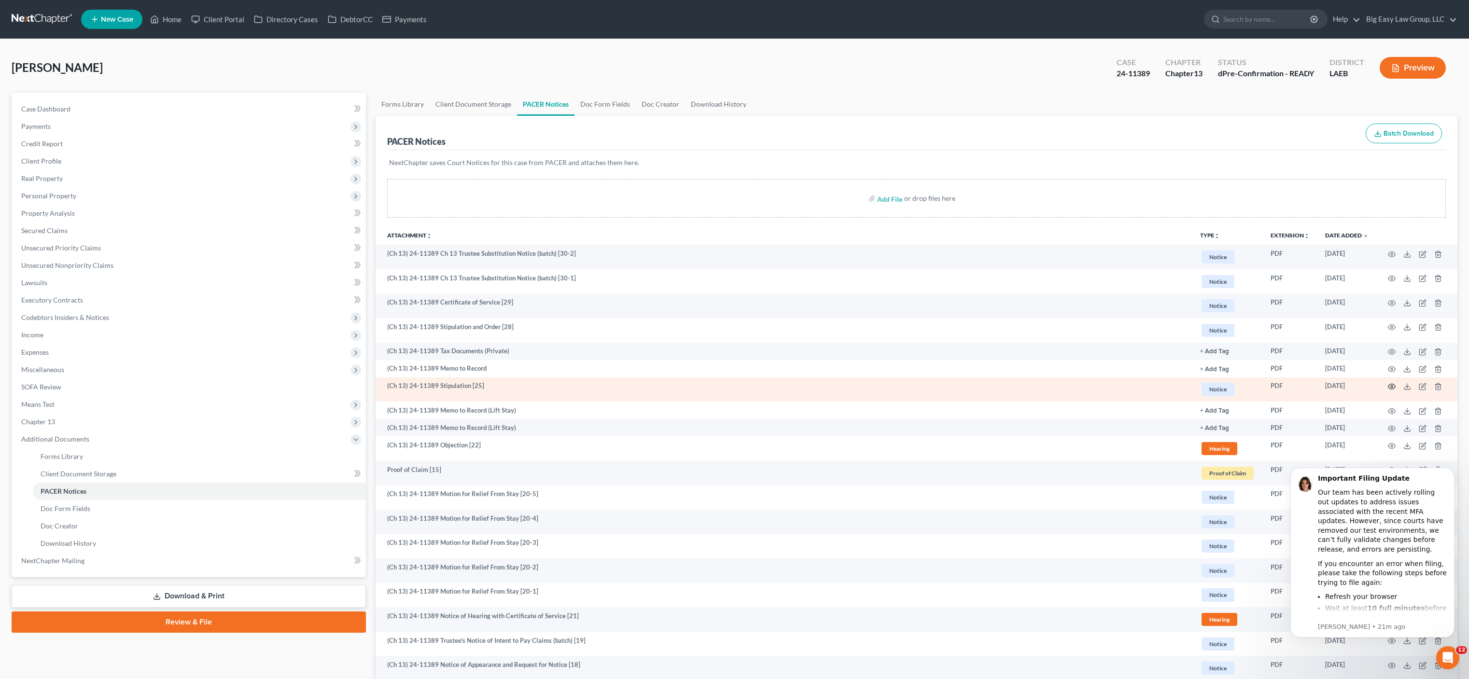
click at [1388, 387] on icon "button" at bounding box center [1392, 387] width 8 height 8
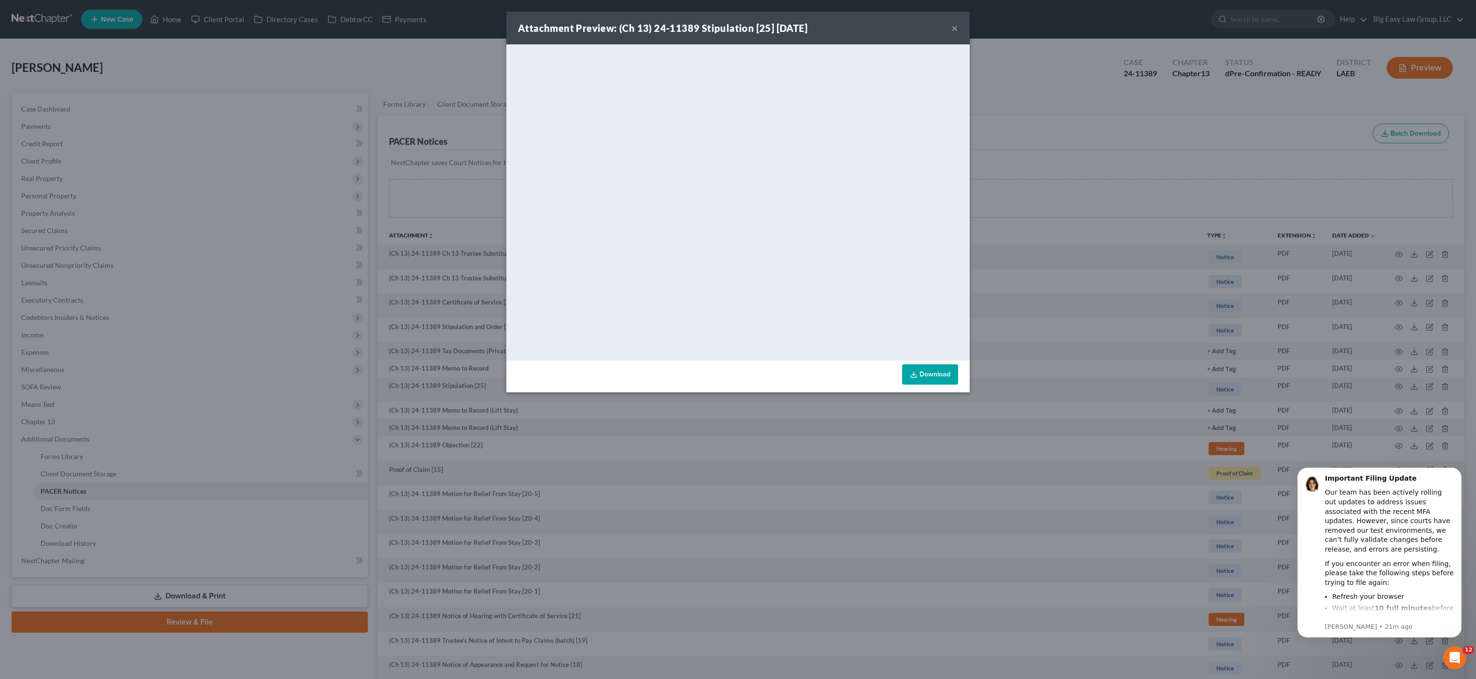
click at [1062, 130] on div "Attachment Preview: (Ch 13) 24-11389 Stipulation [25] [DATE] × <object ng-attr-…" at bounding box center [738, 339] width 1476 height 679
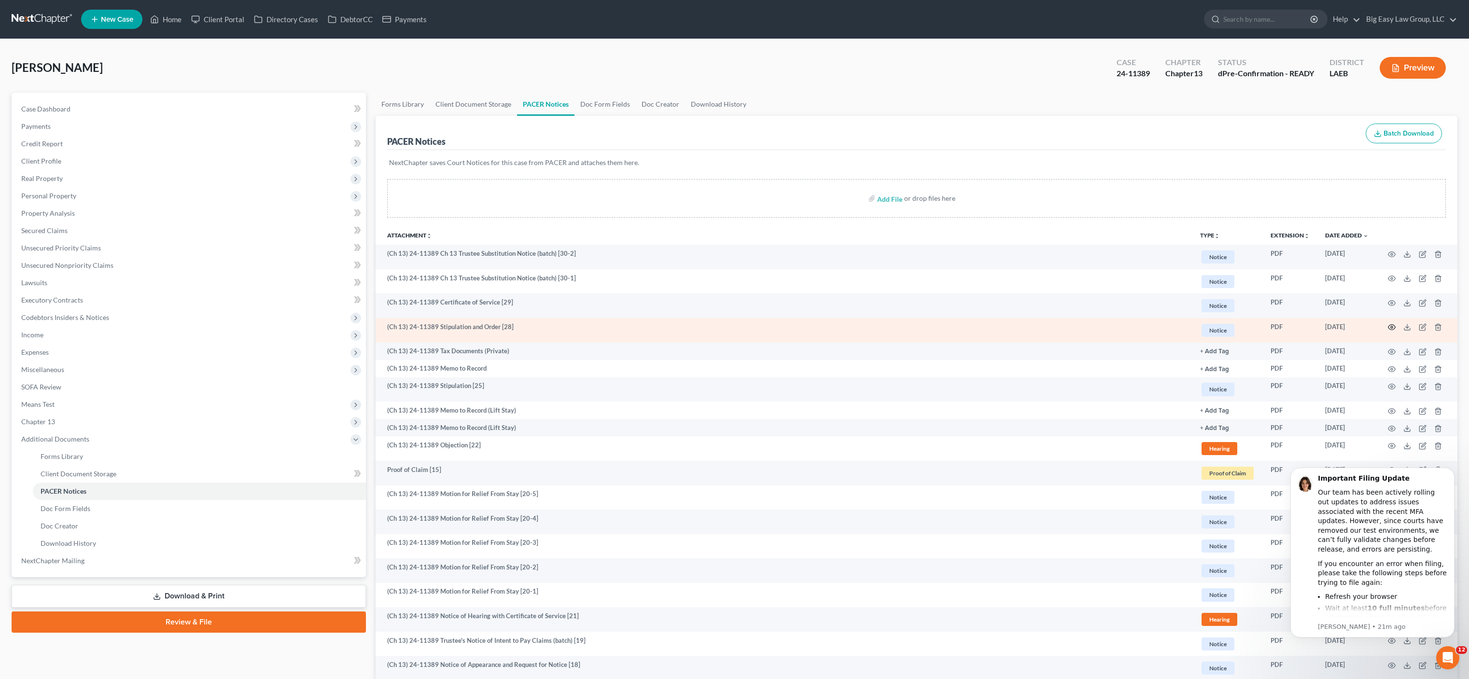
click at [1391, 328] on icon "button" at bounding box center [1392, 327] width 8 height 8
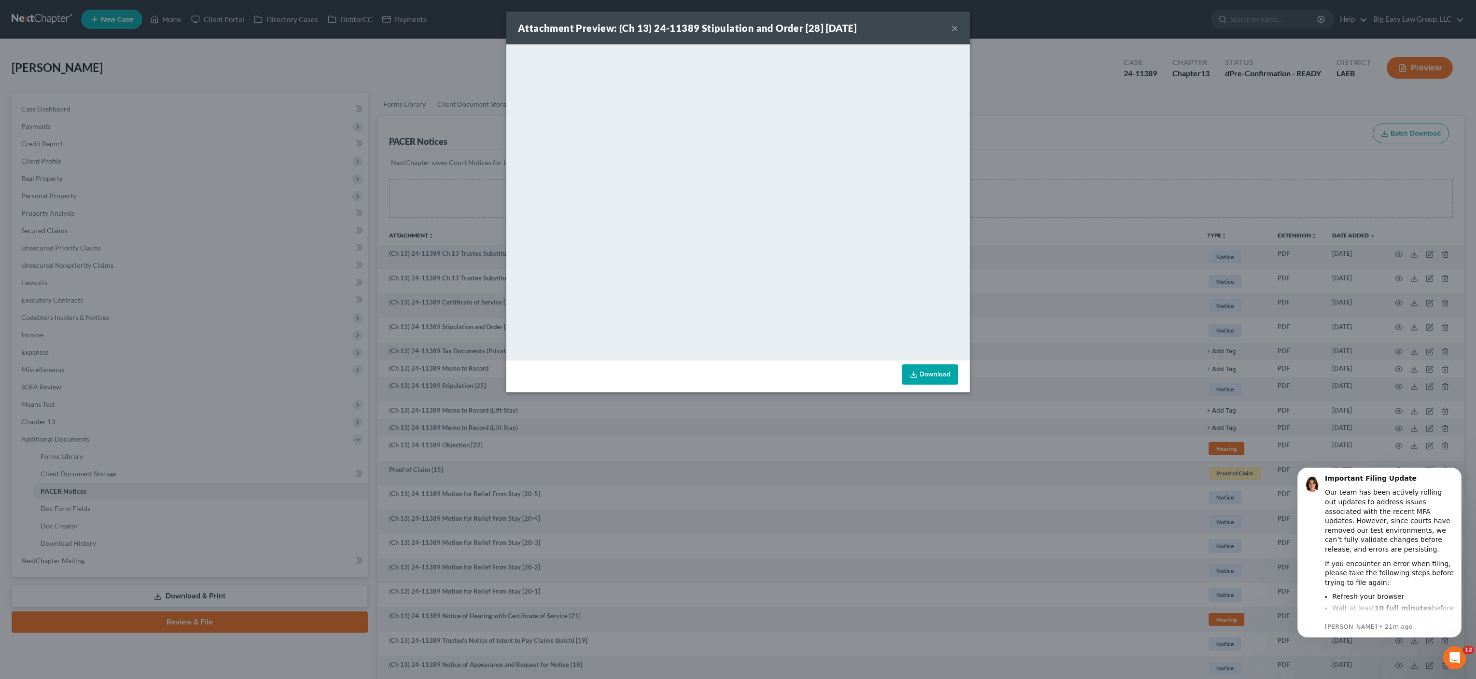
click at [434, 454] on div "Attachment Preview: (Ch 13) 24-11389 Stipulation and Order [28] [DATE] × <objec…" at bounding box center [738, 339] width 1476 height 679
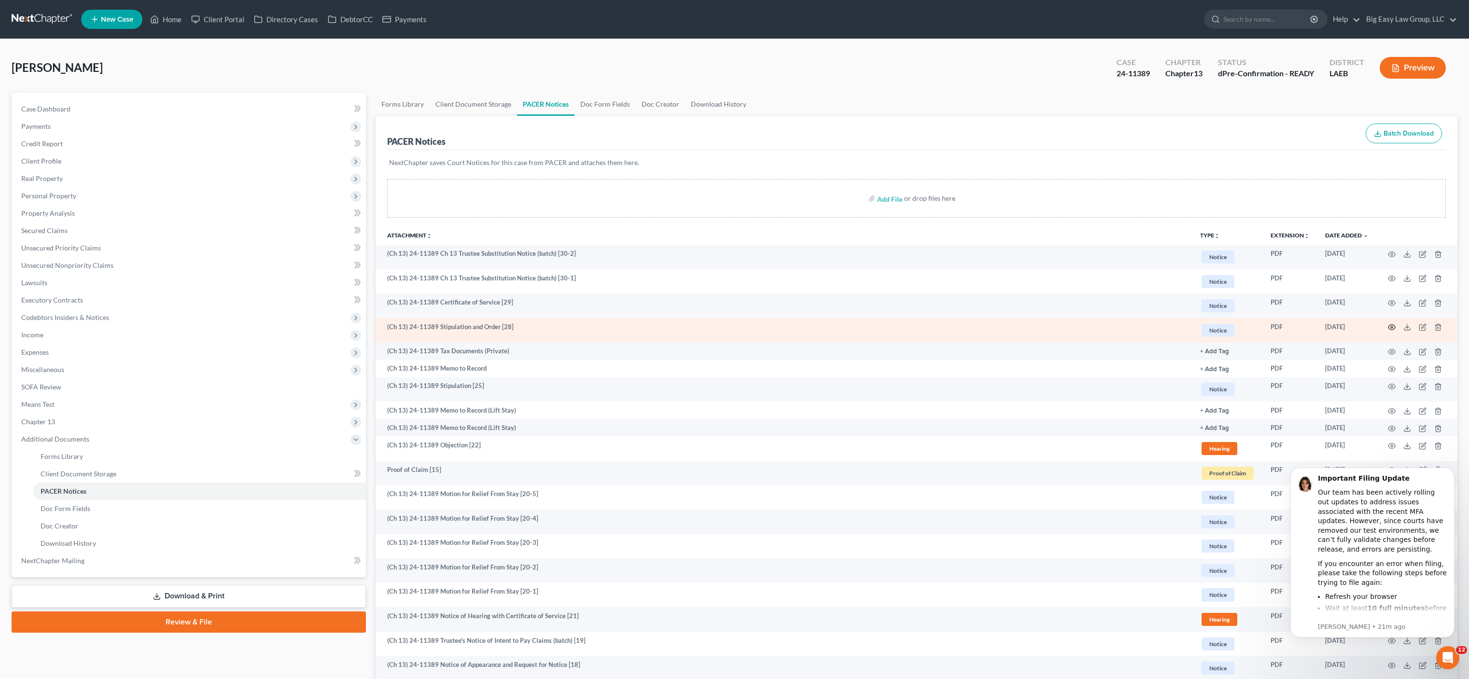
click at [1388, 327] on icon "button" at bounding box center [1391, 327] width 7 height 5
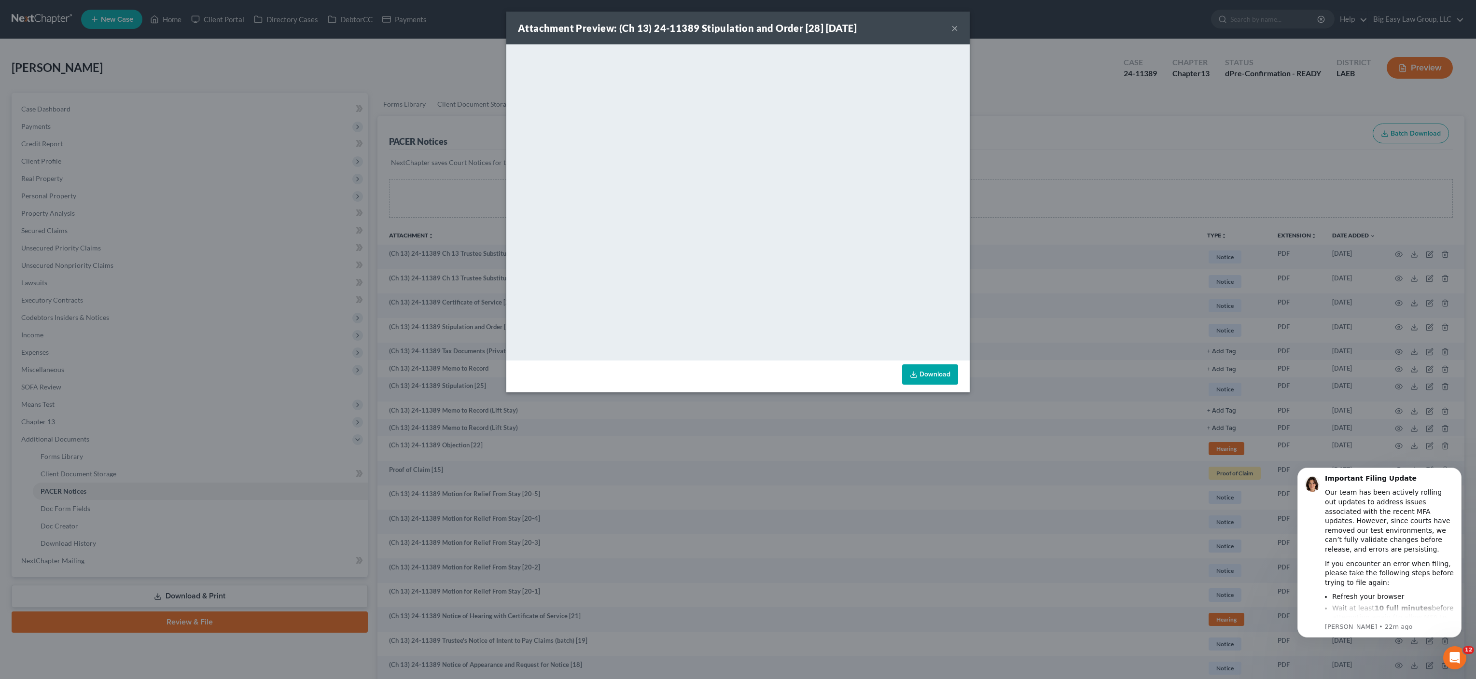
click at [1042, 197] on div "Attachment Preview: (Ch 13) 24-11389 Stipulation and Order [28] [DATE] × <objec…" at bounding box center [738, 339] width 1476 height 679
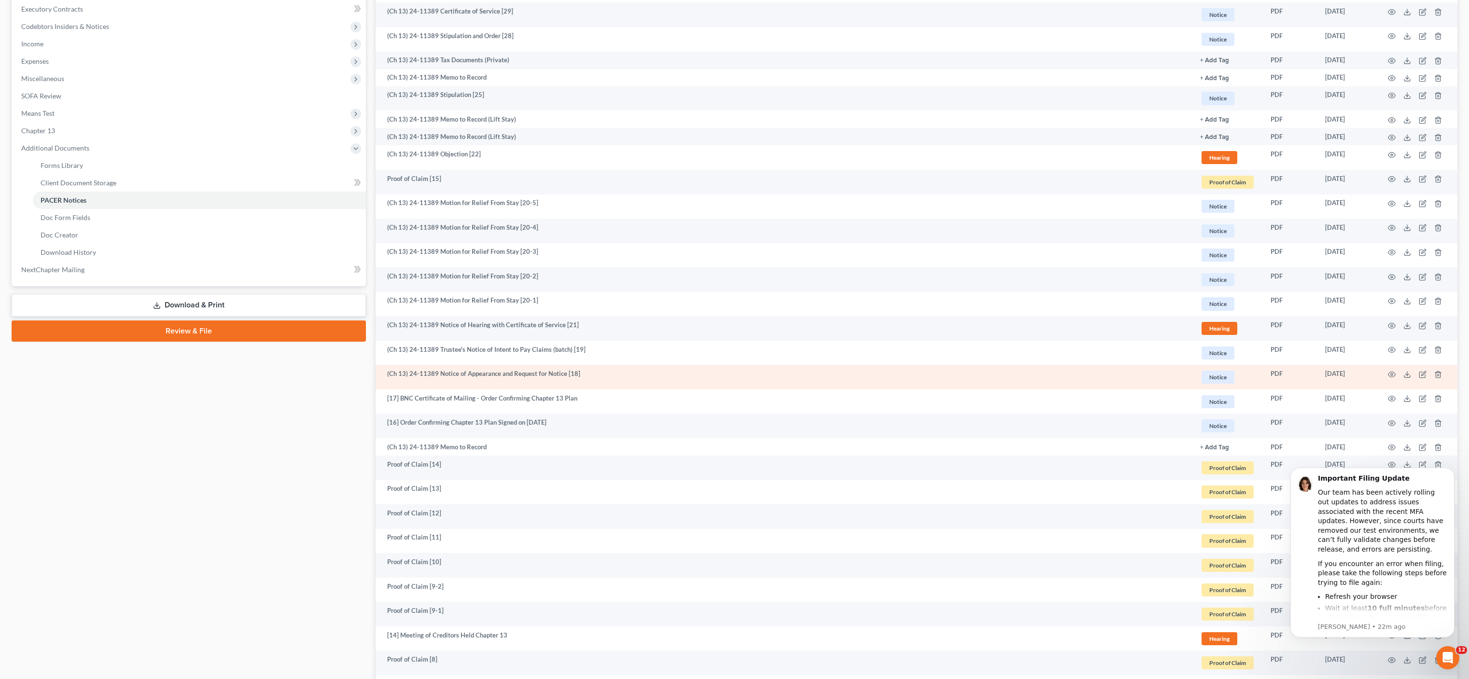
scroll to position [119, 0]
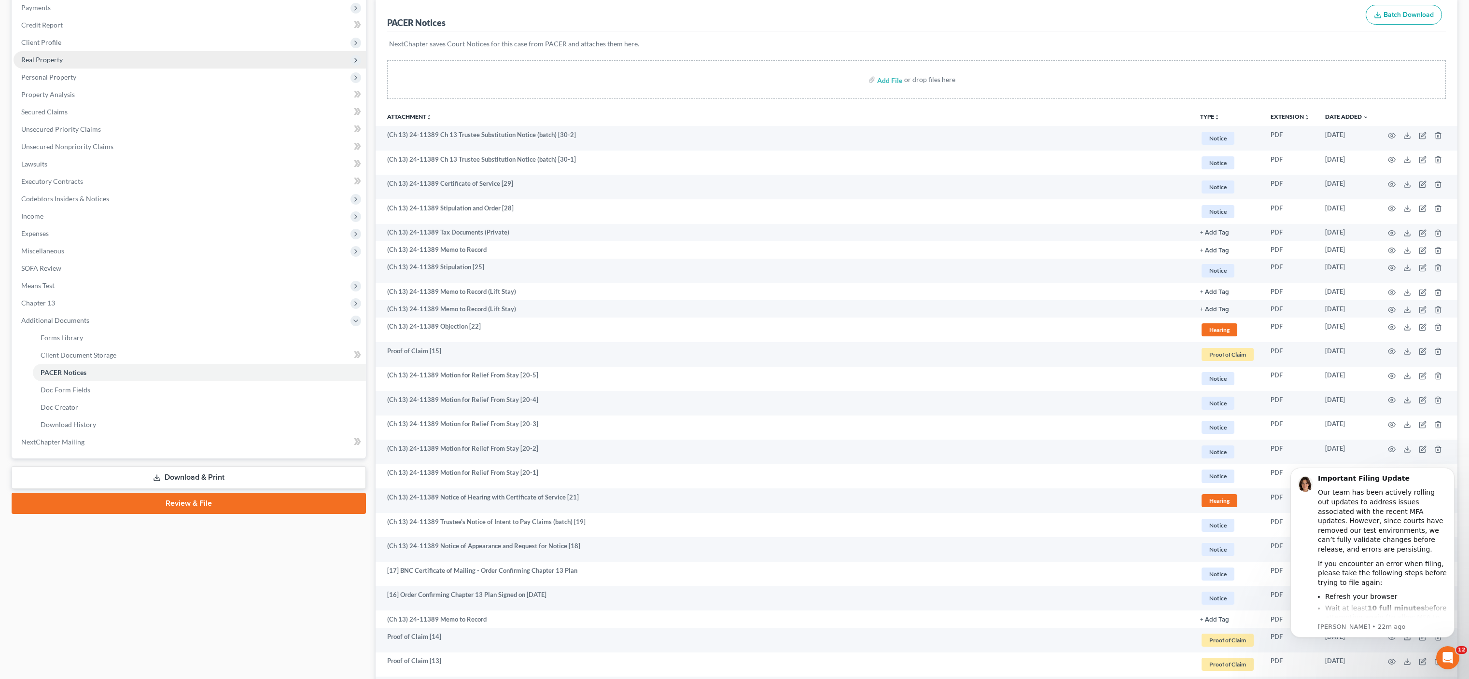
click at [71, 65] on span "Real Property" at bounding box center [190, 59] width 352 height 17
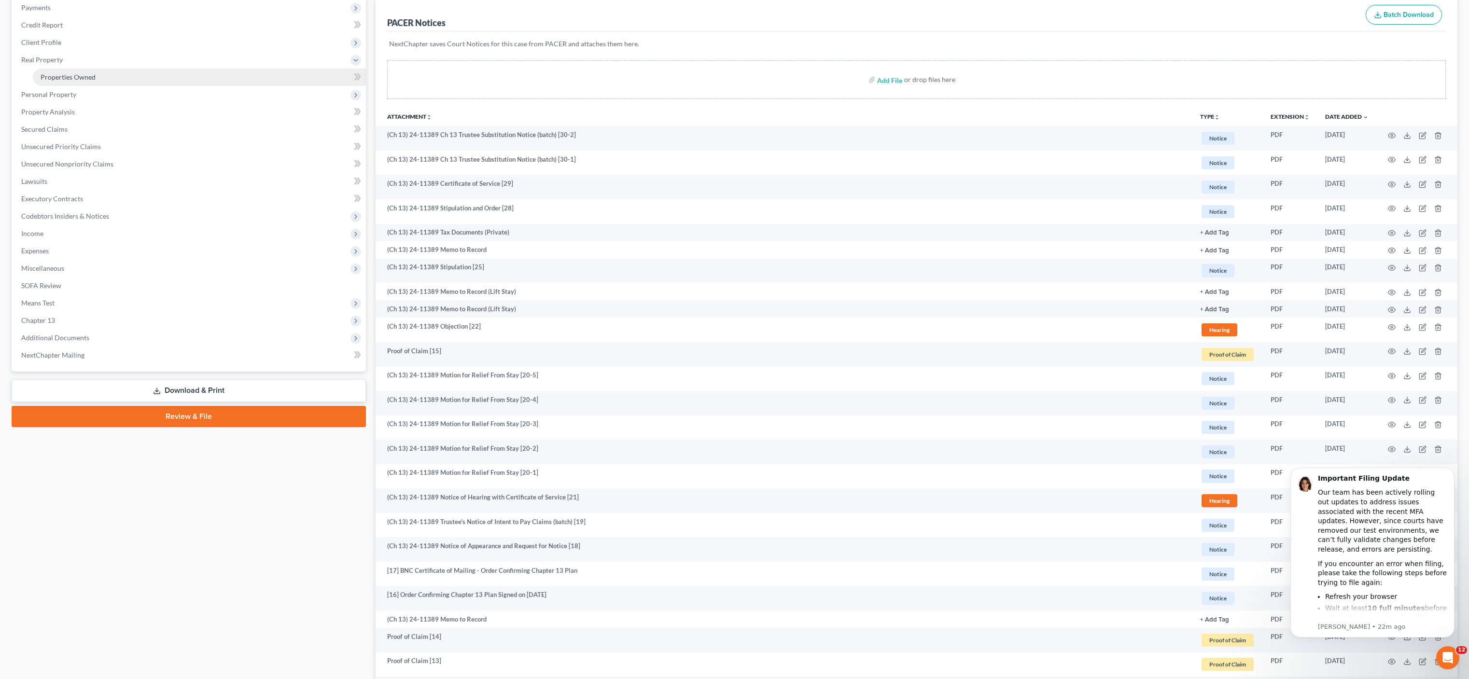
click at [92, 77] on span "Properties Owned" at bounding box center [68, 77] width 55 height 8
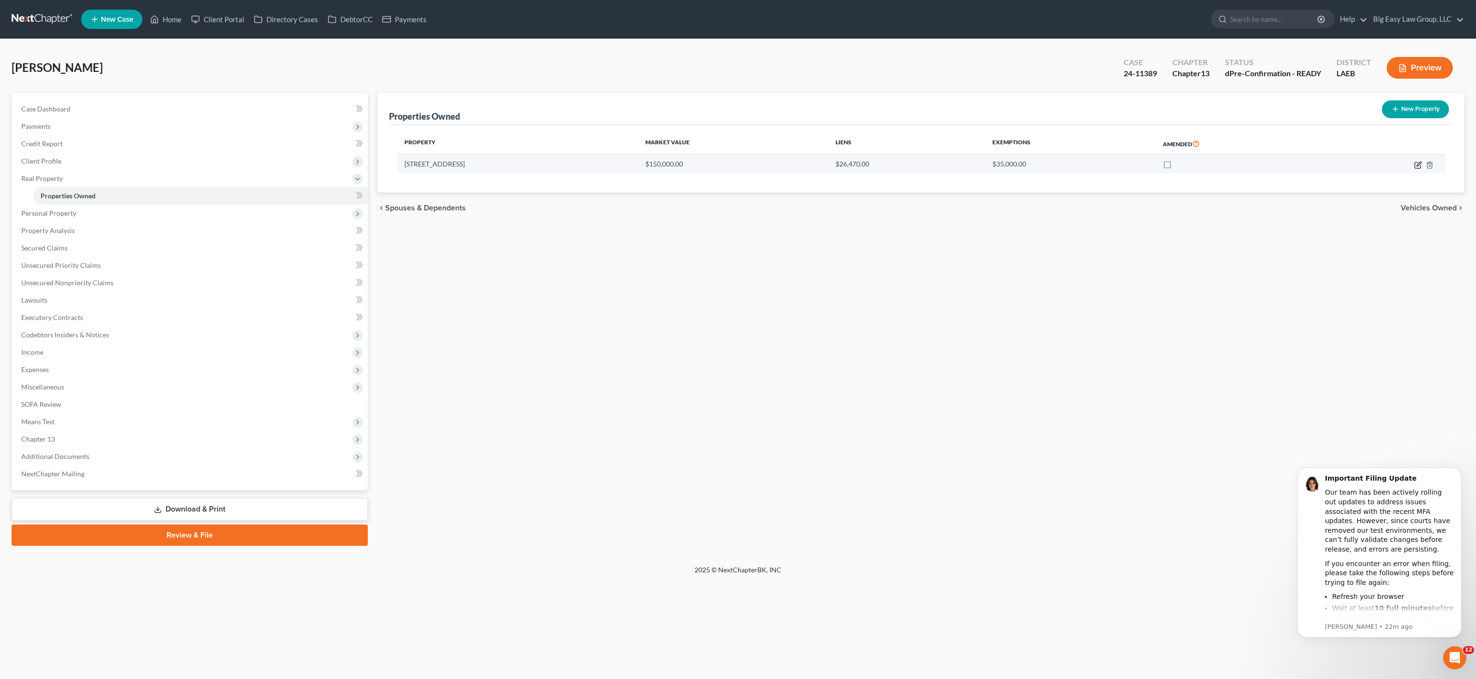
click at [1417, 167] on icon "button" at bounding box center [1418, 165] width 8 height 8
select select "19"
select select "0"
select select "19"
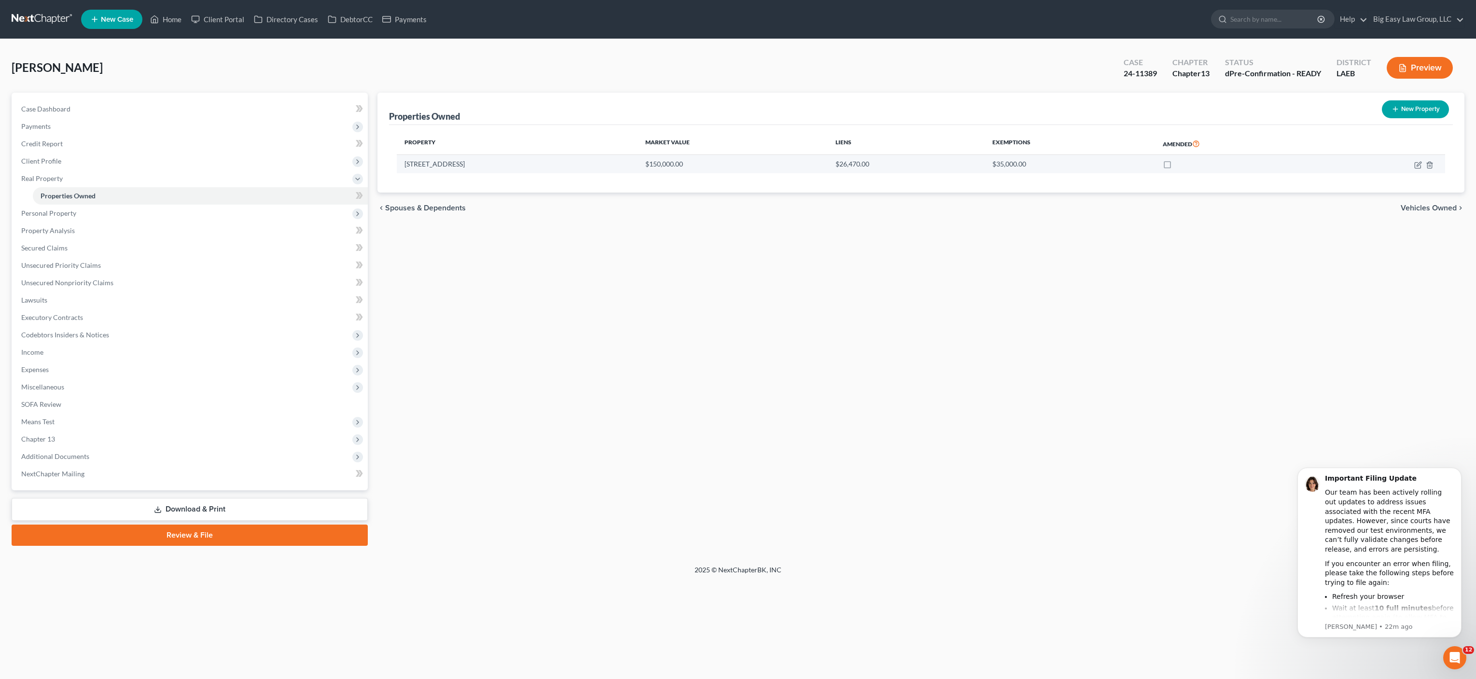
select select "0"
select select "2"
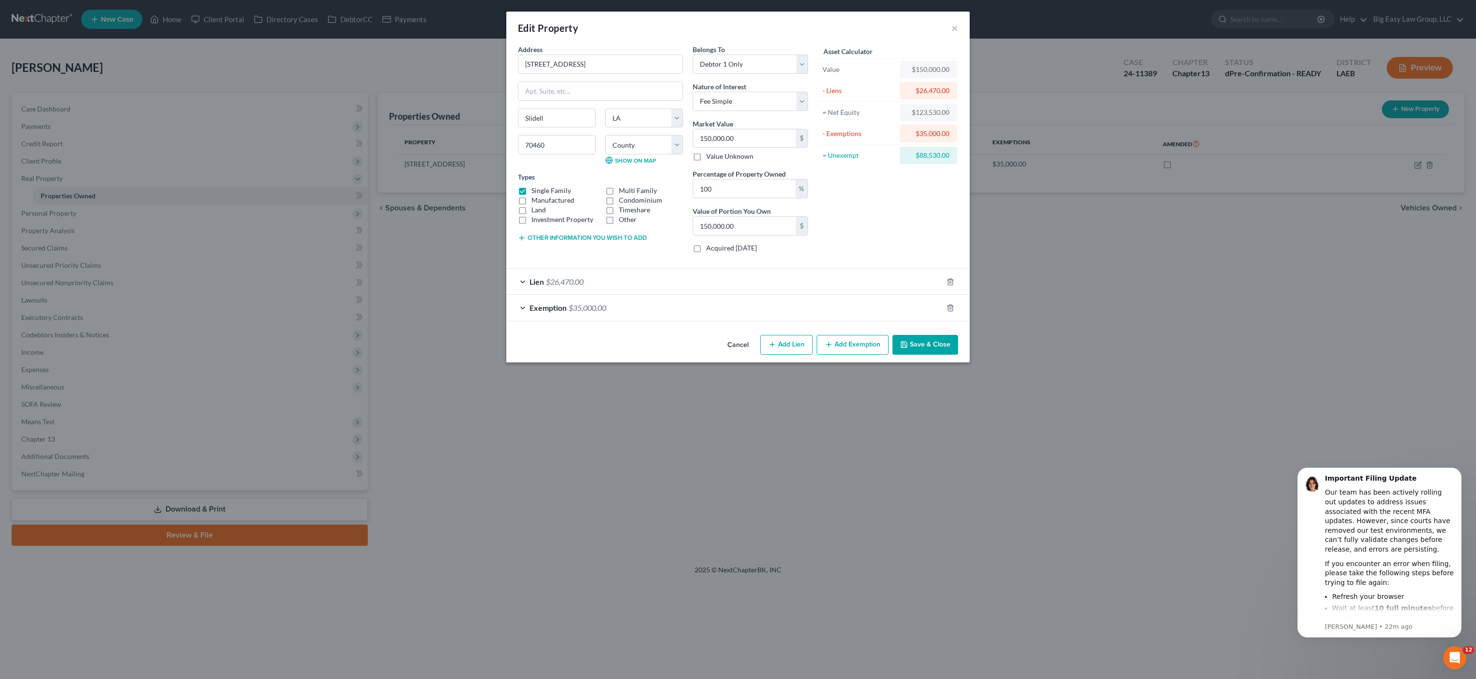
click at [605, 283] on div "Lien $26,470.00" at bounding box center [724, 282] width 436 height 26
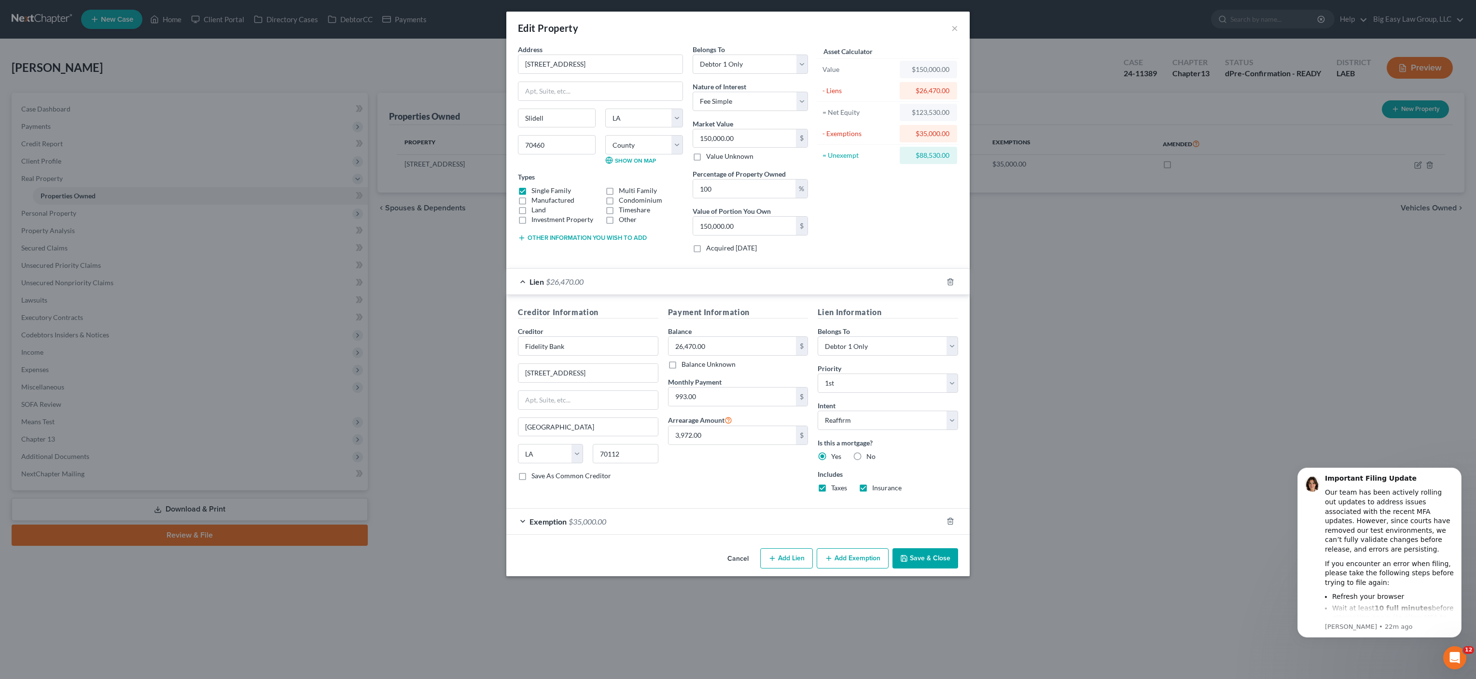
drag, startPoint x: 770, startPoint y: 492, endPoint x: 872, endPoint y: 531, distance: 109.4
click at [770, 492] on div "Payment Information Balance 26,470.00 $ Balance Unknown Balance Undetermined 26…" at bounding box center [738, 404] width 150 height 194
click at [913, 564] on button "Save & Close" at bounding box center [926, 558] width 66 height 20
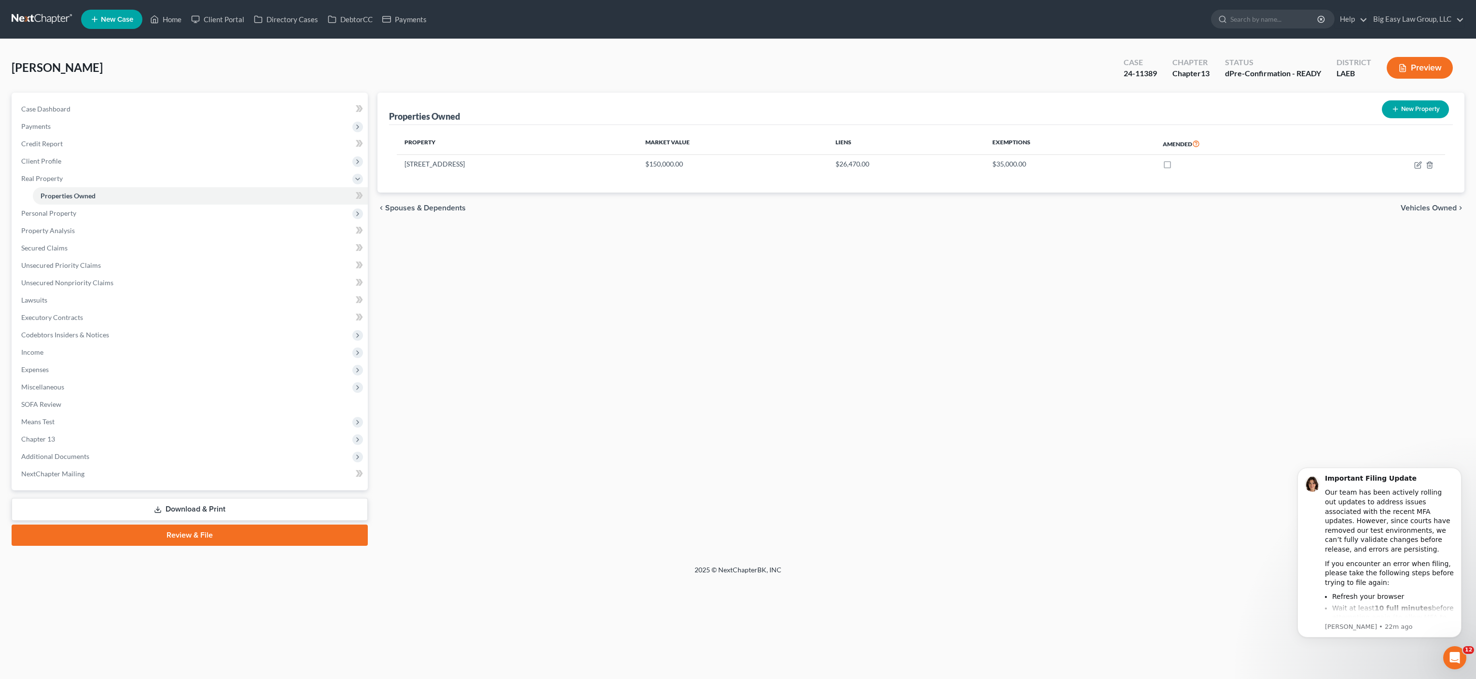
click at [748, 346] on div "Properties Owned New Property Property Market Value Liens Exemptions Amended [S…" at bounding box center [921, 319] width 1097 height 453
click at [511, 325] on div "Properties Owned New Property Property Market Value Liens Exemptions Amended [S…" at bounding box center [921, 319] width 1097 height 453
click at [82, 455] on span "Additional Documents" at bounding box center [55, 456] width 68 height 8
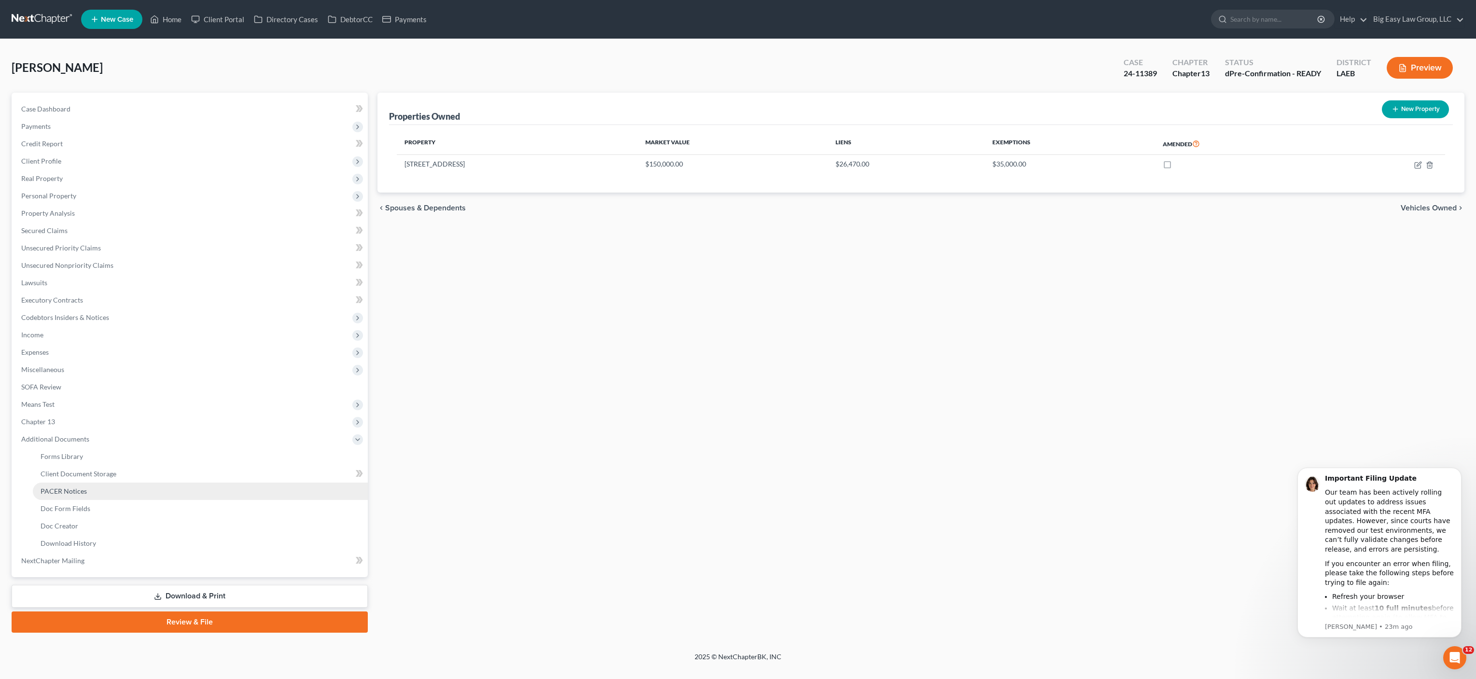
click at [82, 497] on link "PACER Notices" at bounding box center [200, 491] width 335 height 17
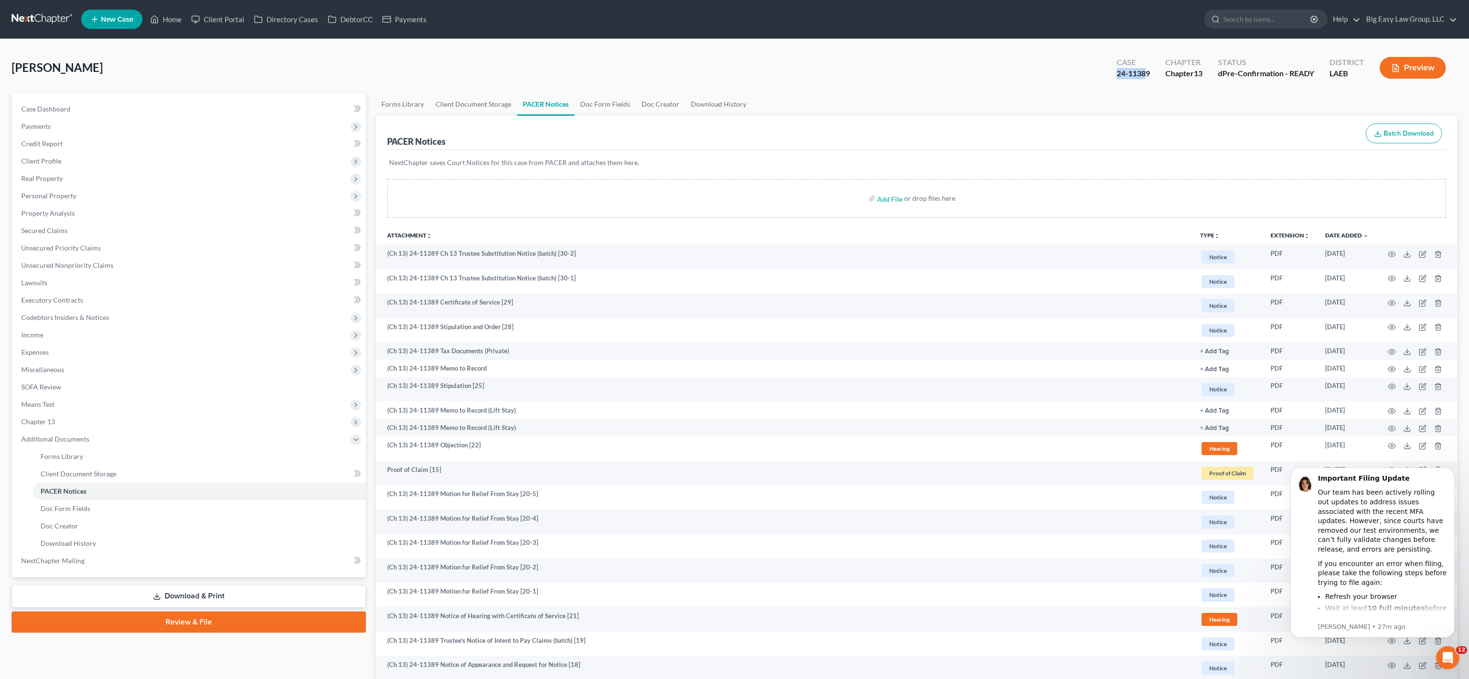
drag, startPoint x: 1128, startPoint y: 75, endPoint x: 1145, endPoint y: 77, distance: 17.0
click at [1144, 77] on div "Case 24-11389" at bounding box center [1133, 69] width 49 height 28
click at [1146, 76] on div "24-11389" at bounding box center [1133, 73] width 33 height 11
drag, startPoint x: 1094, startPoint y: 64, endPoint x: 1145, endPoint y: 85, distance: 54.8
click at [1145, 85] on div "[PERSON_NAME] Upgraded Case 24-11389 Chapter Chapter 13 Status dPre-Confirmatio…" at bounding box center [735, 72] width 1446 height 42
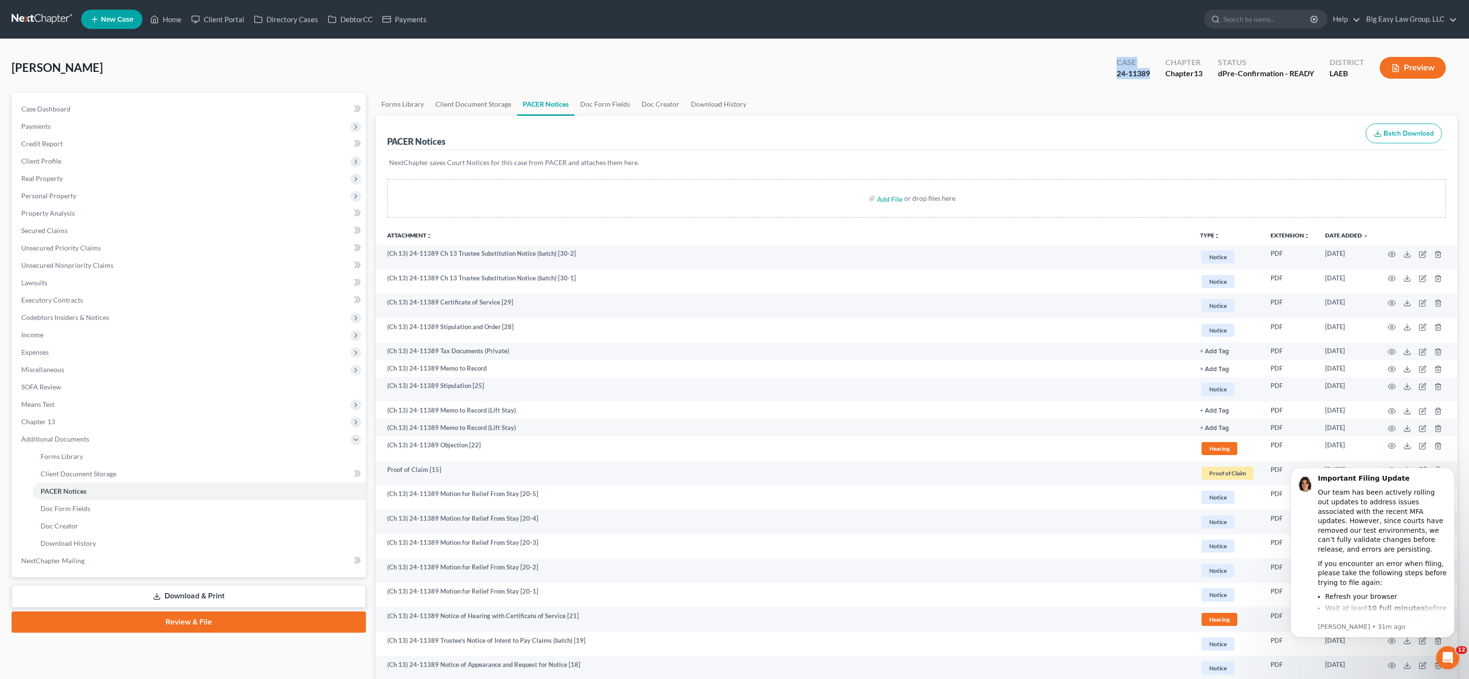
click at [1145, 84] on div "Case 24-11389 Chapter Chapter 13 Status dPre-Confirmation - READY District LAEB…" at bounding box center [1281, 68] width 352 height 34
click at [1145, 72] on div "24-11389" at bounding box center [1133, 73] width 33 height 11
drag, startPoint x: 1118, startPoint y: 72, endPoint x: 1179, endPoint y: 81, distance: 61.4
click at [1164, 81] on div "Case 24-11389 Chapter Chapter 13 Status dPre-Confirmation - READY District LAEB…" at bounding box center [1283, 69] width 349 height 28
click at [1179, 80] on div "Chapter Chapter 13" at bounding box center [1184, 69] width 53 height 28
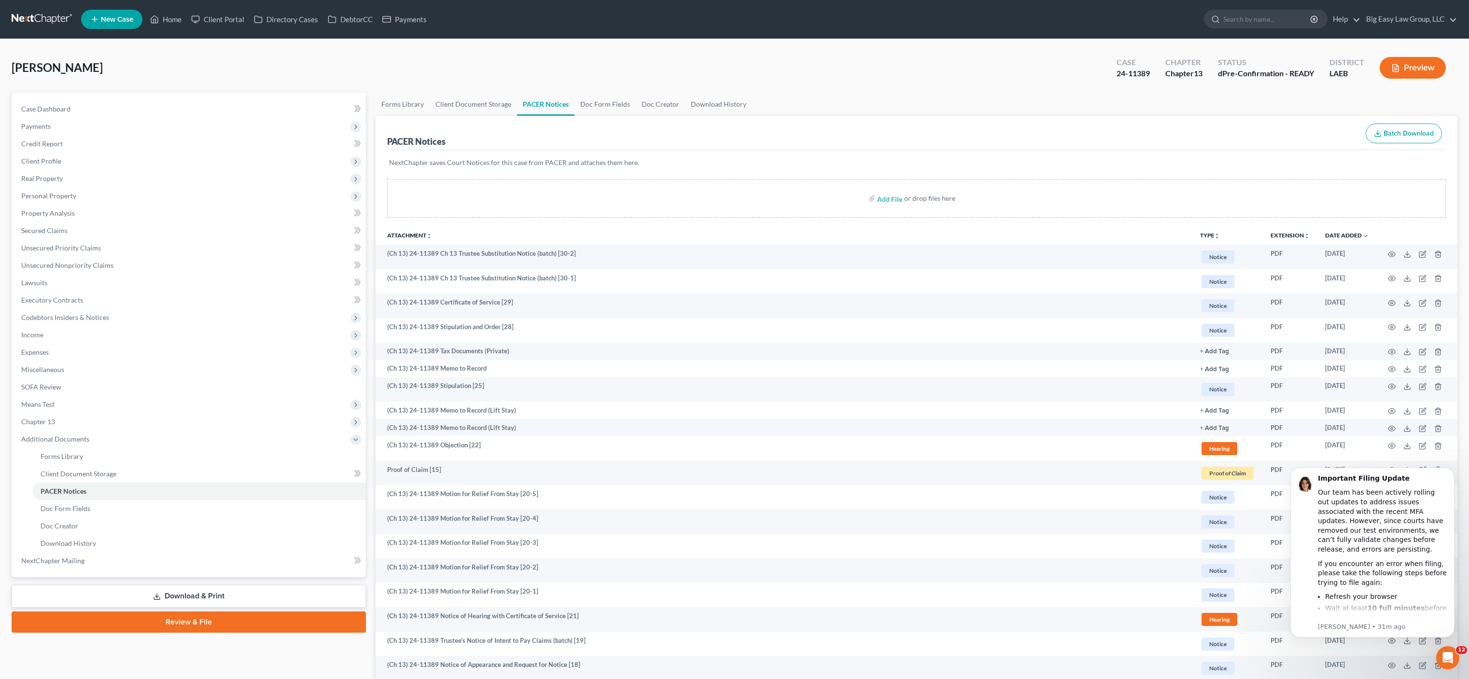
drag, startPoint x: 1115, startPoint y: 72, endPoint x: 1143, endPoint y: 70, distance: 27.6
click at [1128, 72] on div "[PERSON_NAME] Upgraded Case 24-11389 Chapter Chapter 13 Status dPre-Confirmatio…" at bounding box center [735, 72] width 1446 height 42
click at [1143, 70] on div "24-11389" at bounding box center [1133, 73] width 33 height 11
drag, startPoint x: 1116, startPoint y: 67, endPoint x: 1094, endPoint y: 64, distance: 22.0
click at [1095, 63] on div "[PERSON_NAME] Upgraded Case 24-11389 Chapter Chapter 13 Status dPre-Confirmatio…" at bounding box center [735, 72] width 1446 height 42
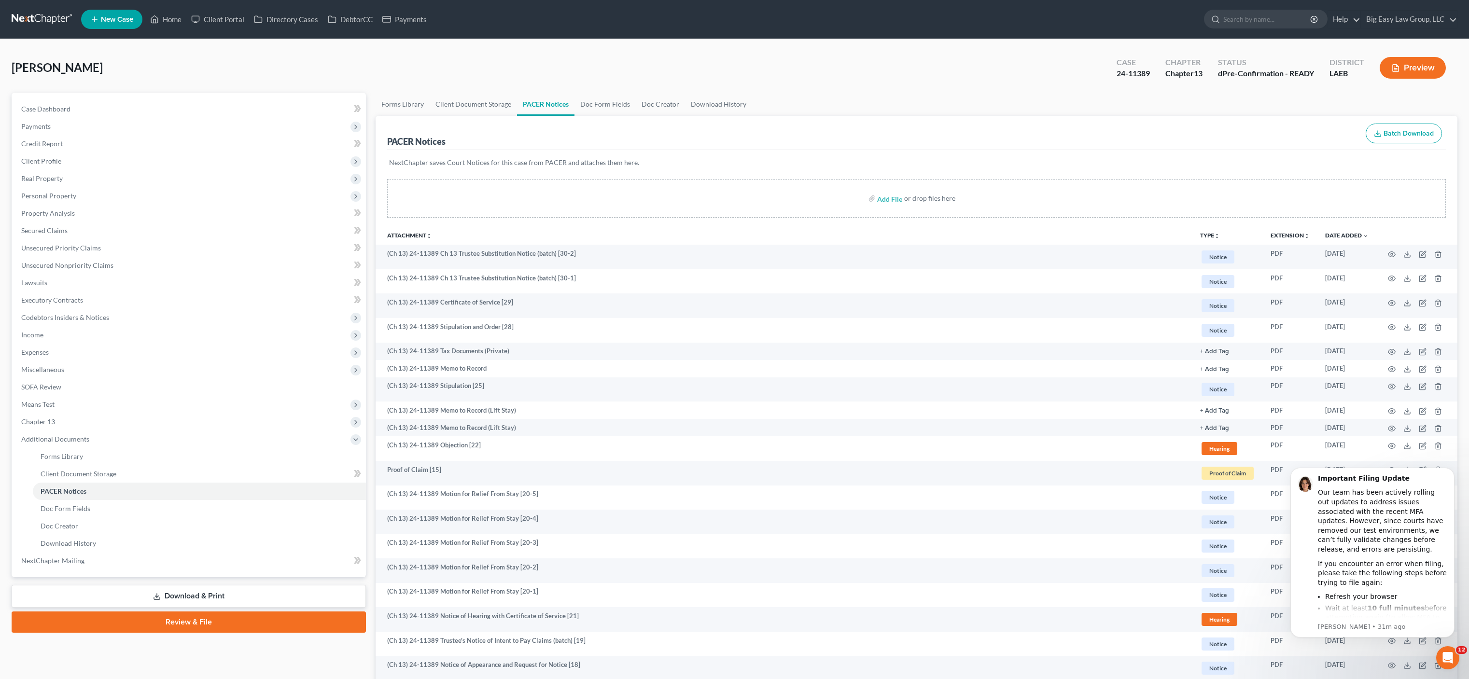
click at [1112, 67] on div "Case 24-11389" at bounding box center [1133, 69] width 49 height 28
click at [155, 18] on icon at bounding box center [154, 20] width 9 height 12
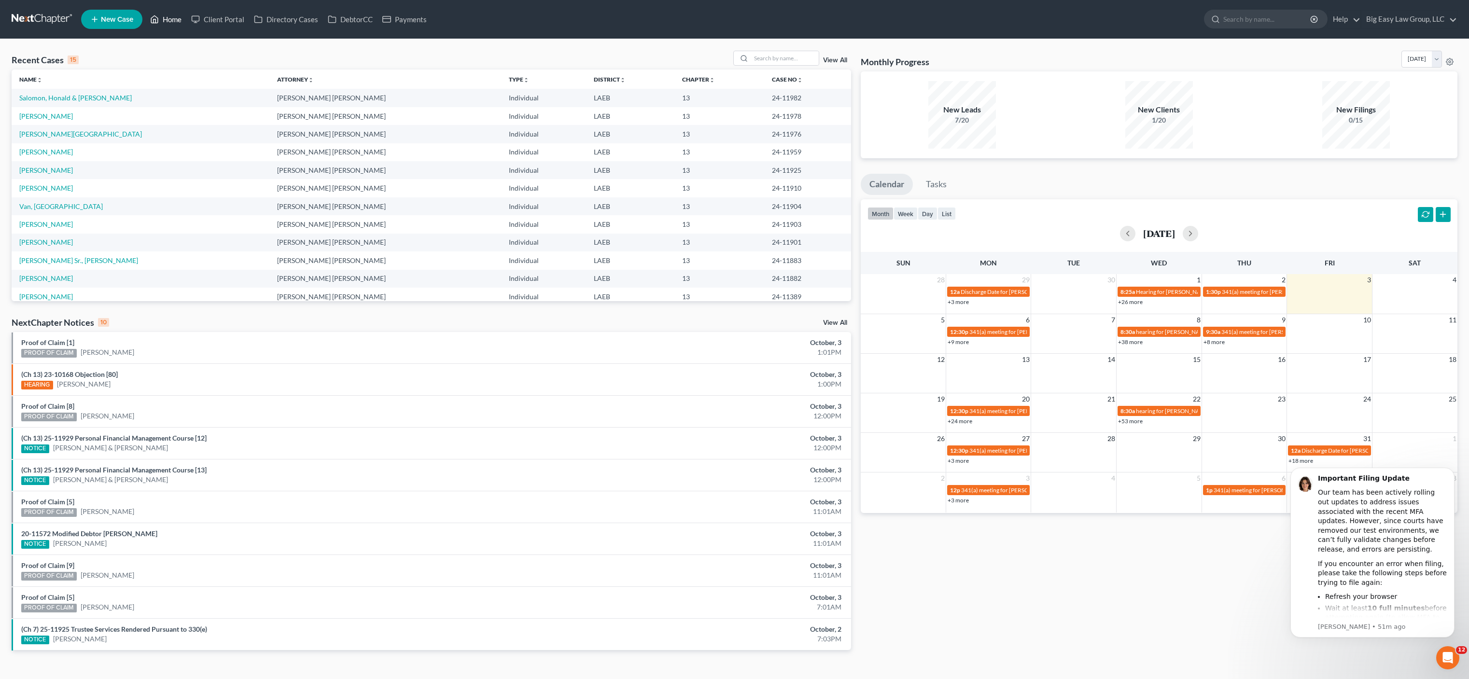
click at [179, 16] on link "Home" at bounding box center [165, 19] width 41 height 17
